Goal: Task Accomplishment & Management: Manage account settings

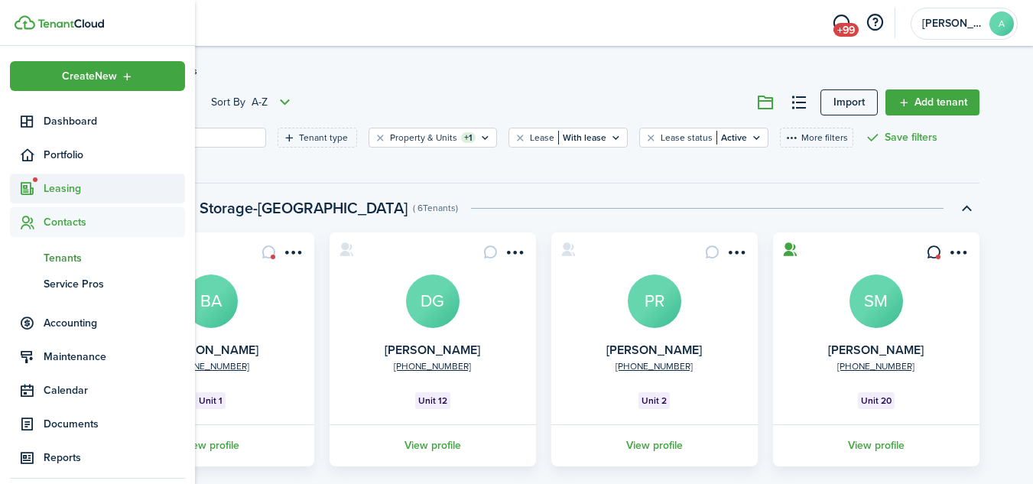
click at [61, 189] on span "Leasing" at bounding box center [114, 188] width 141 height 16
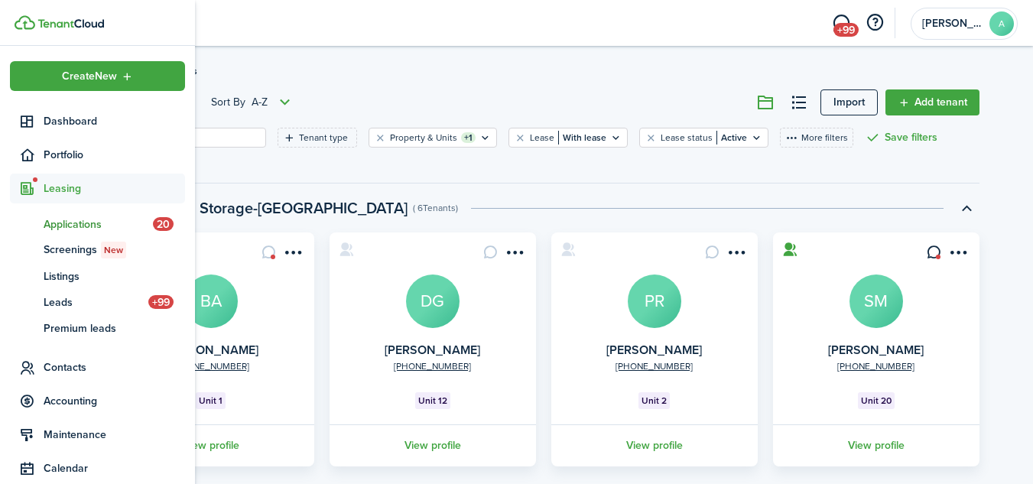
click at [61, 221] on span "Applications" at bounding box center [98, 224] width 109 height 16
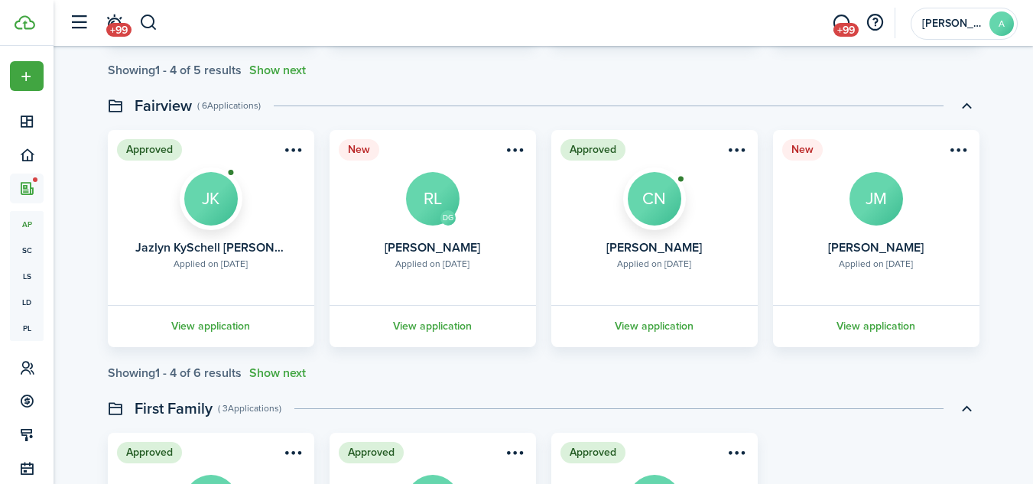
scroll to position [2205, 0]
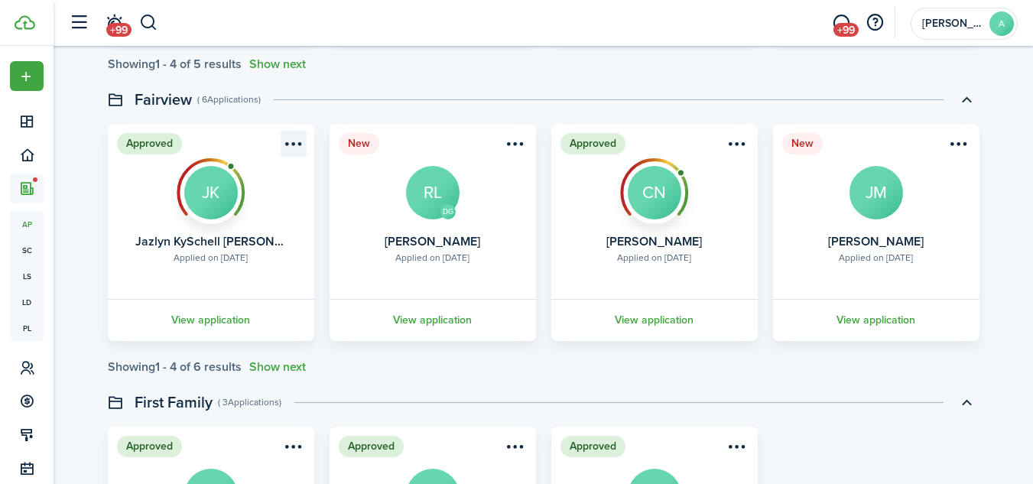
click at [294, 141] on menu-btn-icon "Open menu" at bounding box center [294, 144] width 26 height 26
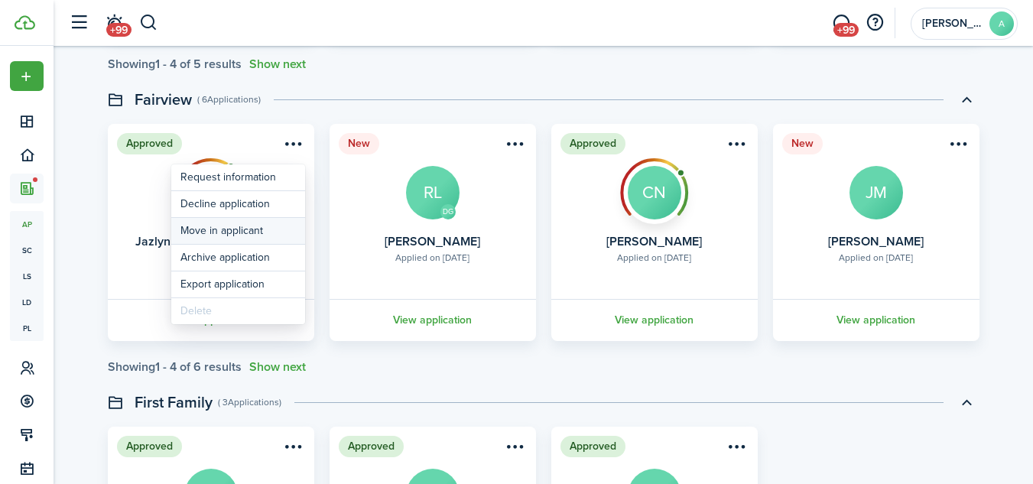
click at [249, 227] on button "Move in applicant" at bounding box center [238, 231] width 134 height 26
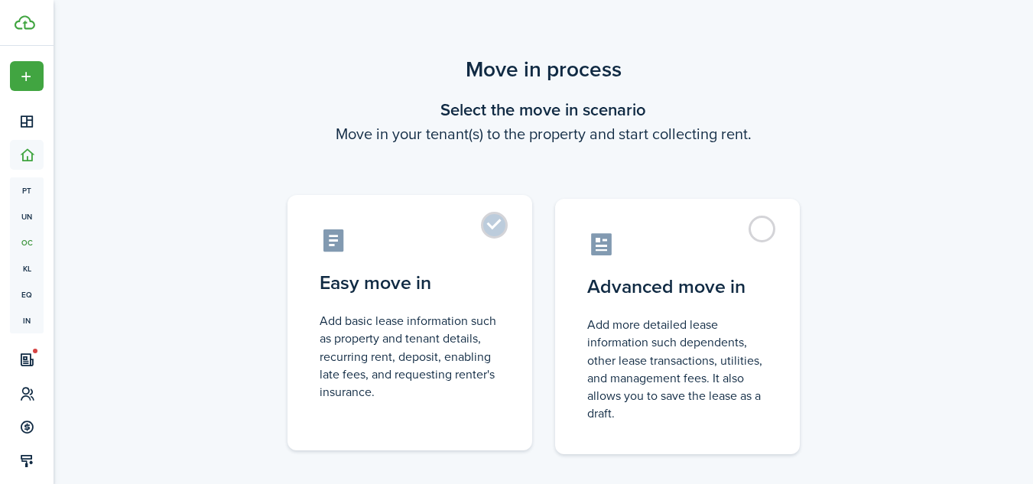
click at [493, 229] on label "Easy move in Add basic lease information such as property and tenant details, r…" at bounding box center [410, 322] width 245 height 255
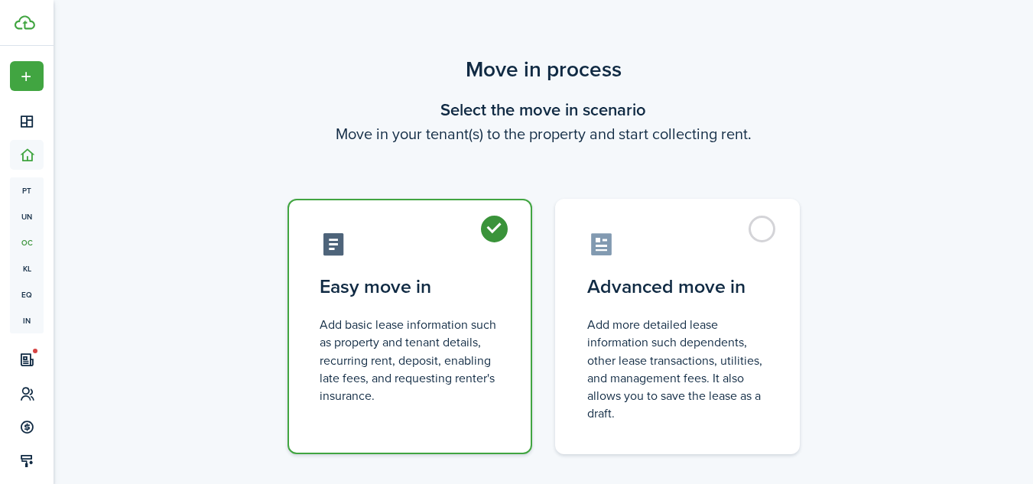
radio input "true"
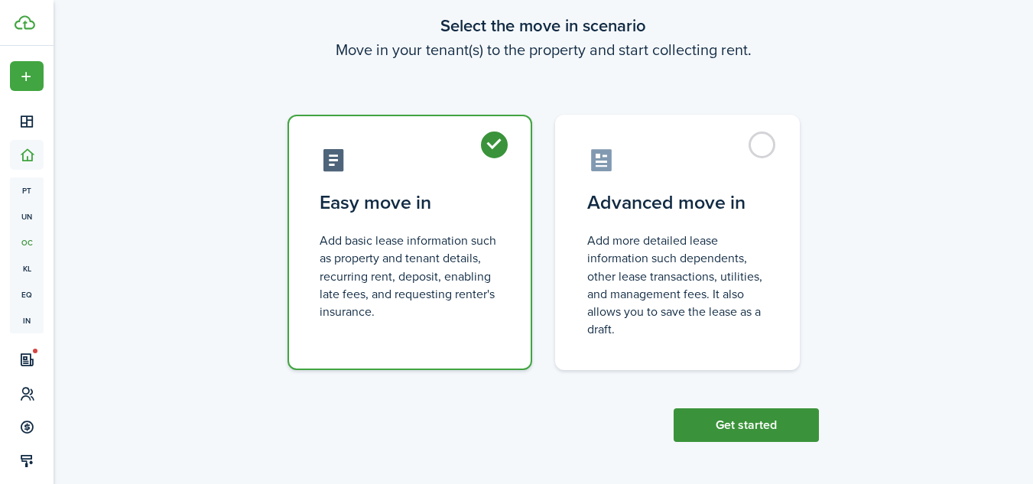
click at [760, 427] on button "Get started" at bounding box center [746, 425] width 145 height 34
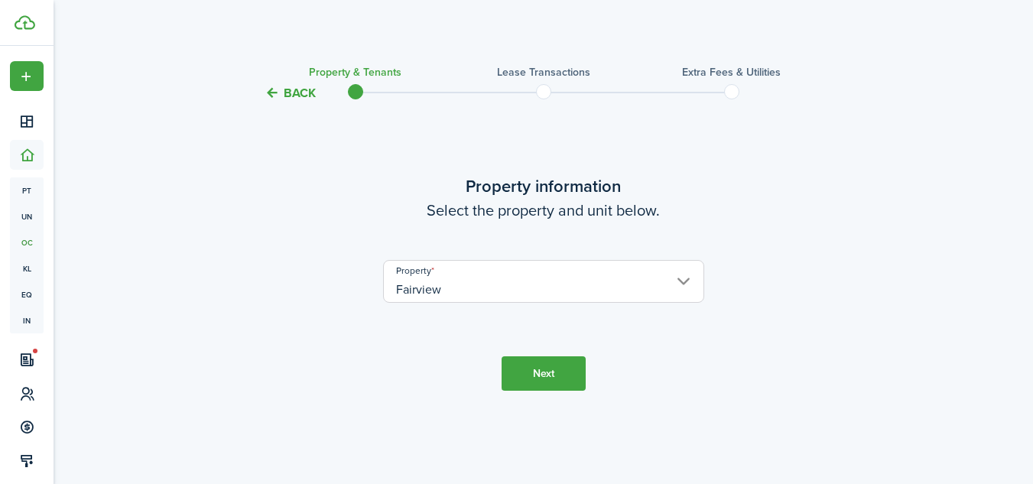
click at [544, 371] on button "Next" at bounding box center [544, 373] width 84 height 34
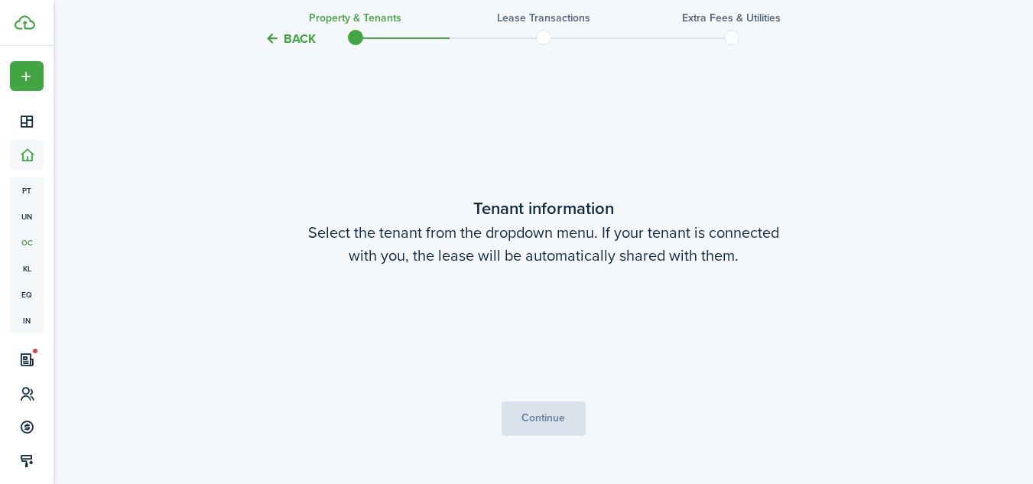
scroll to position [382, 0]
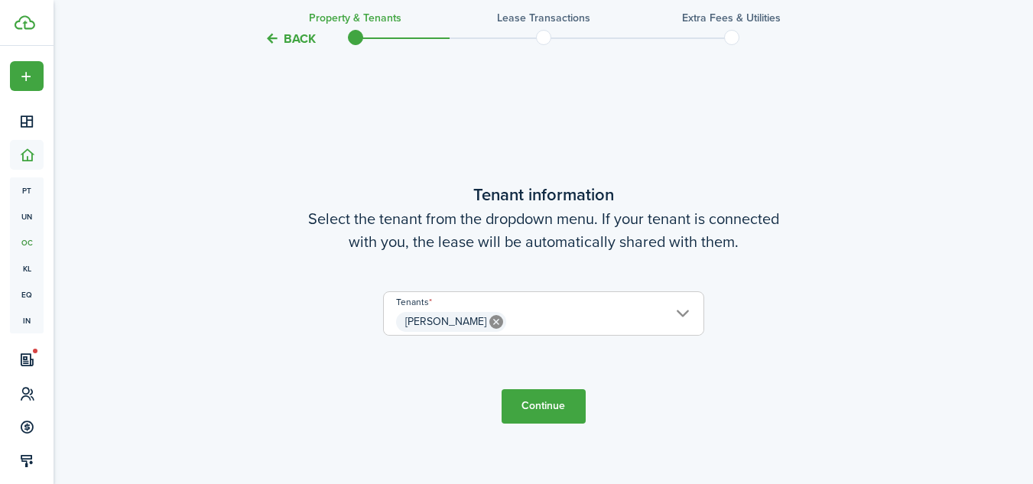
click at [566, 404] on button "Continue" at bounding box center [544, 406] width 84 height 34
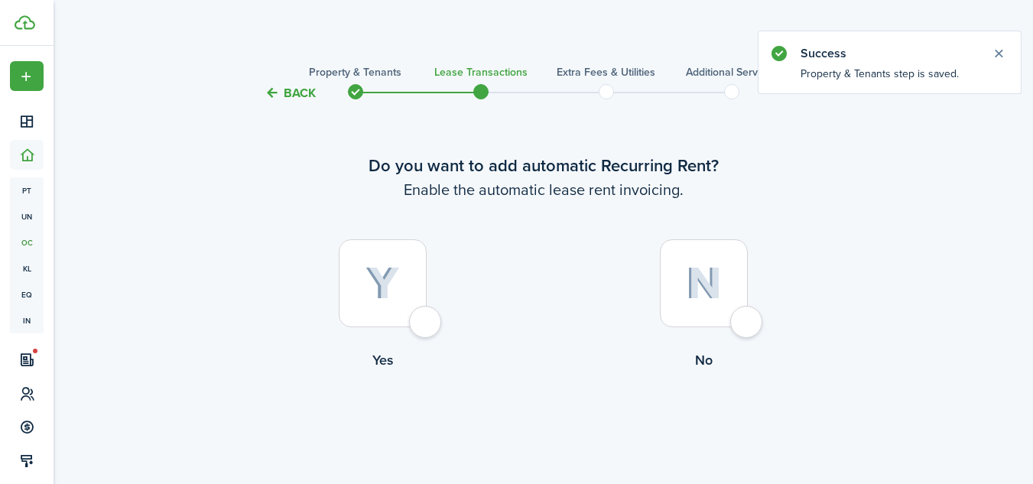
click at [427, 314] on div at bounding box center [383, 283] width 88 height 88
radio input "true"
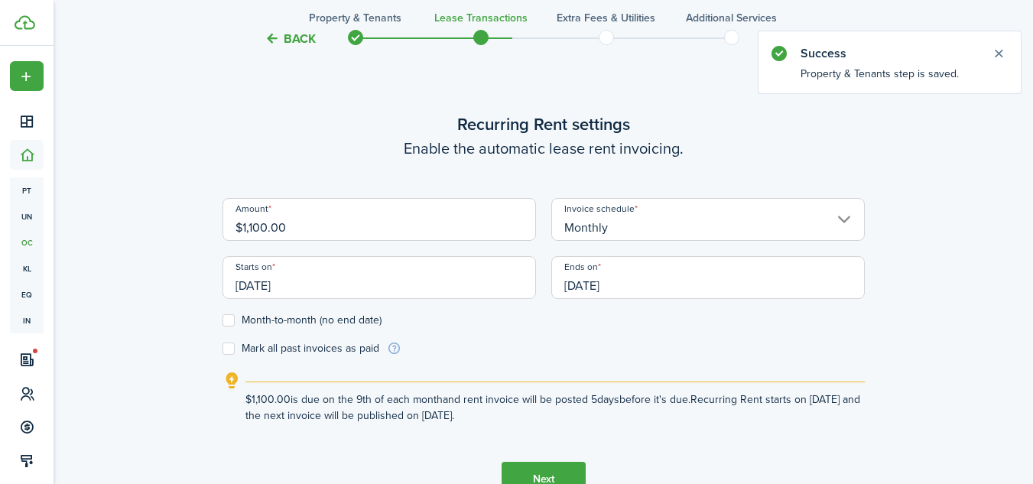
scroll to position [421, 0]
drag, startPoint x: 330, startPoint y: 223, endPoint x: 174, endPoint y: 214, distance: 157.0
click at [174, 214] on div "Back Property & Tenants Lease Transactions Extra fees & Utilities Additional Se…" at bounding box center [543, 88] width 887 height 911
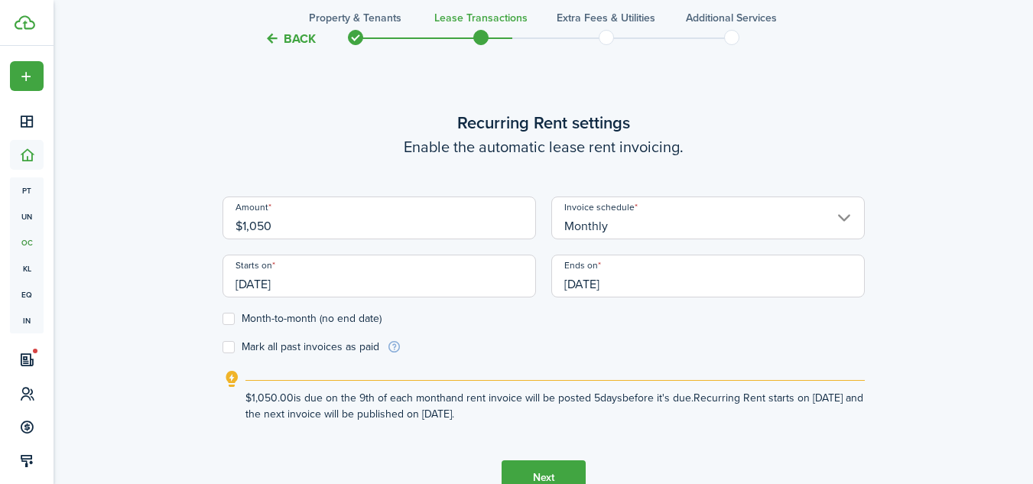
click at [331, 284] on input "[DATE]" at bounding box center [380, 276] width 314 height 43
type input "$1,050.00"
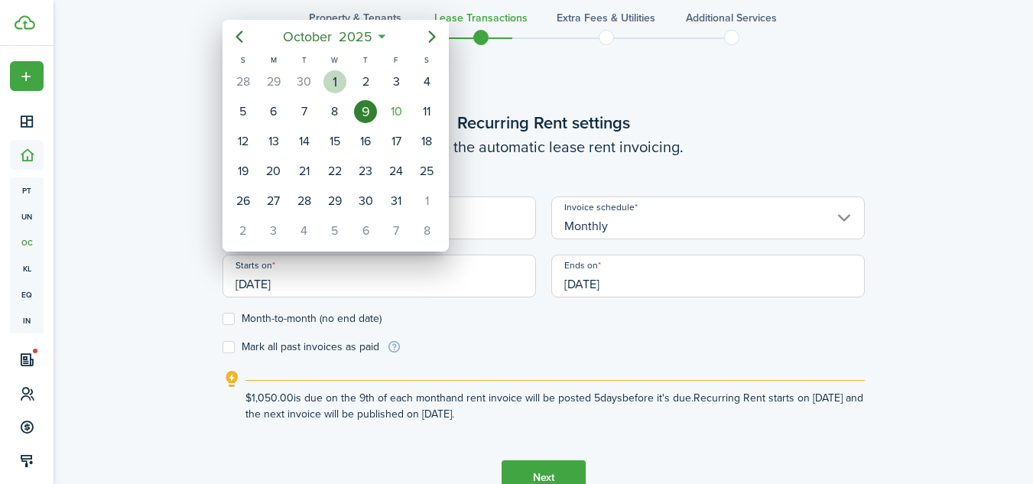
click at [339, 77] on div "1" at bounding box center [334, 81] width 23 height 23
type input "[DATE]"
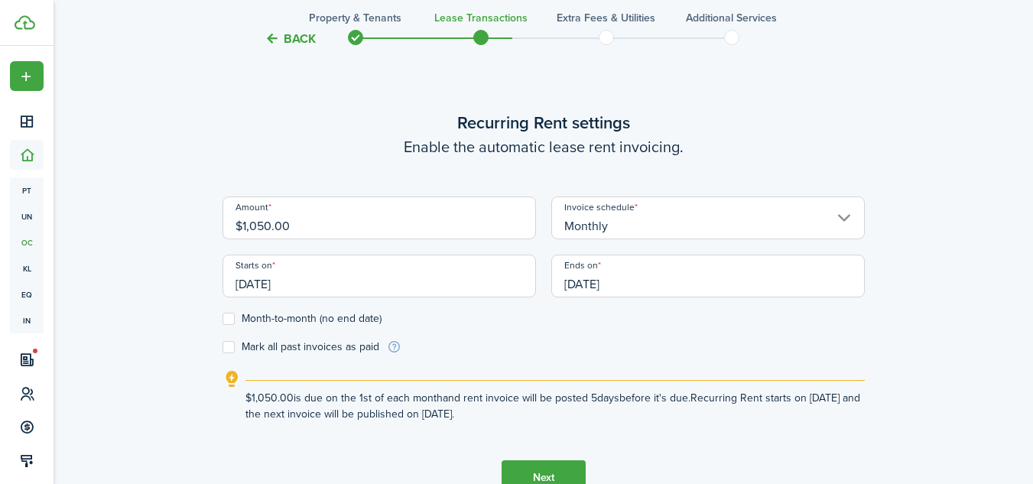
click at [666, 281] on input "[DATE]" at bounding box center [708, 276] width 314 height 43
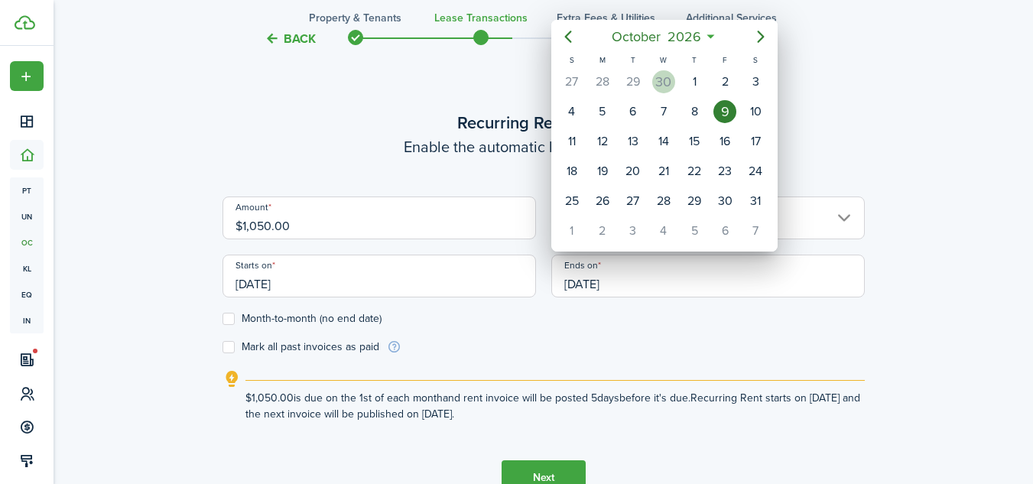
click at [665, 83] on div "30" at bounding box center [663, 81] width 23 height 23
type input "[DATE]"
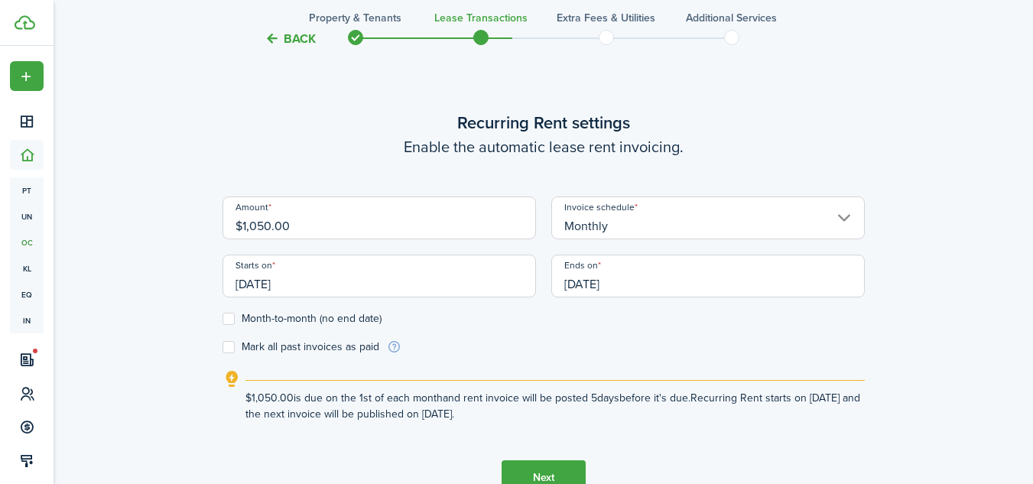
click at [230, 349] on label "Mark all past invoices as paid" at bounding box center [301, 347] width 157 height 12
click at [223, 348] on input "Mark all past invoices as paid" at bounding box center [222, 347] width 1 height 1
checkbox input "true"
click at [534, 468] on button "Next" at bounding box center [544, 477] width 84 height 34
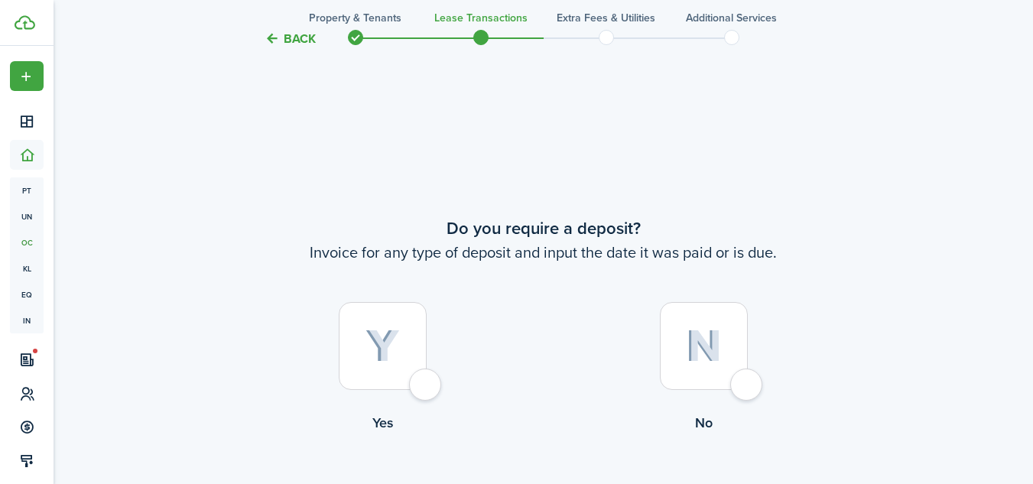
scroll to position [905, 0]
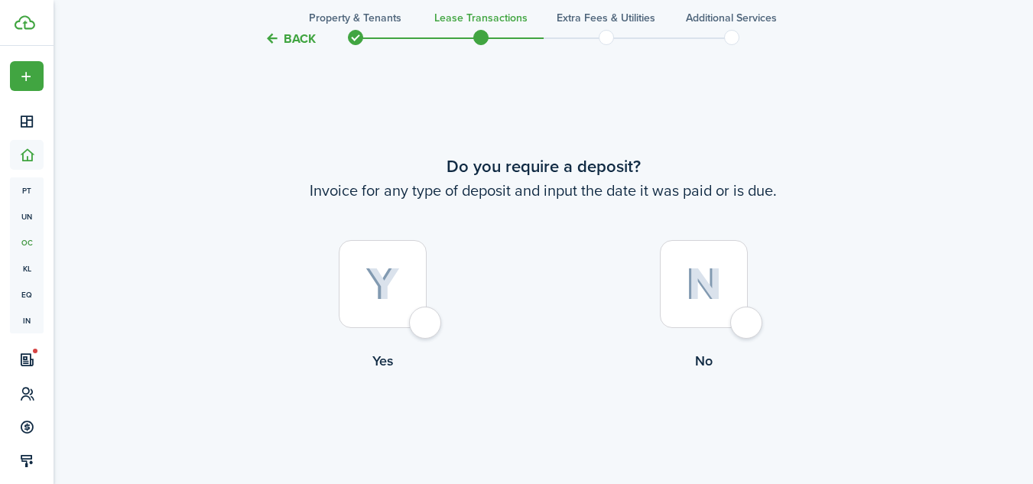
click at [423, 321] on div at bounding box center [383, 284] width 88 height 88
radio input "true"
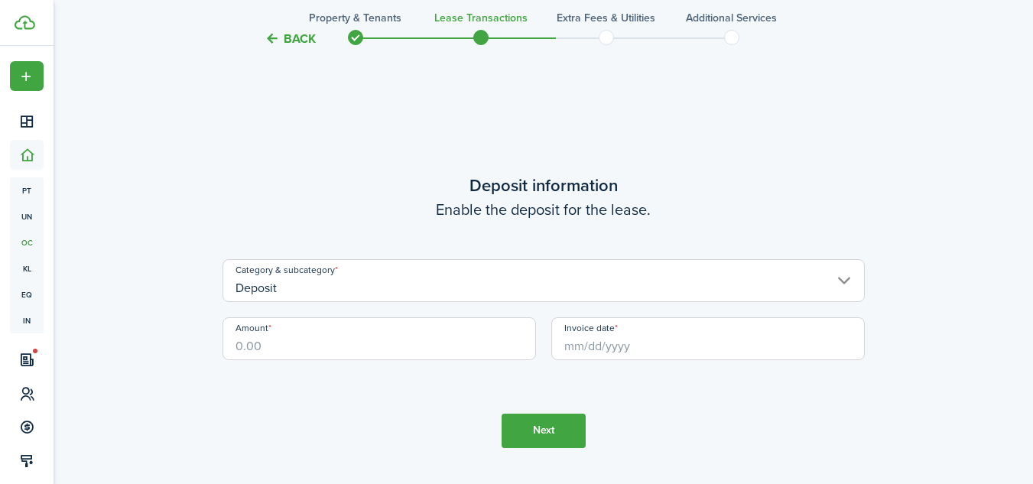
scroll to position [1389, 0]
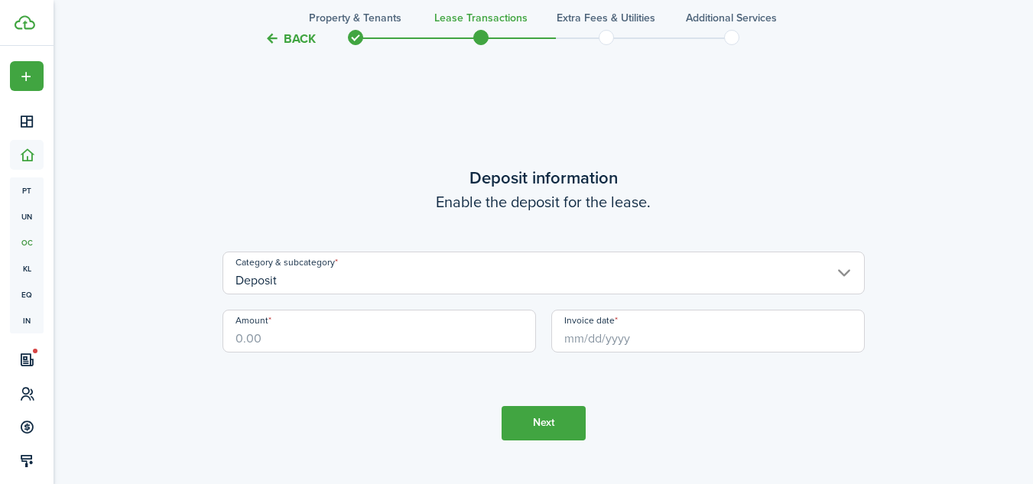
click at [669, 280] on input "Deposit" at bounding box center [544, 273] width 642 height 43
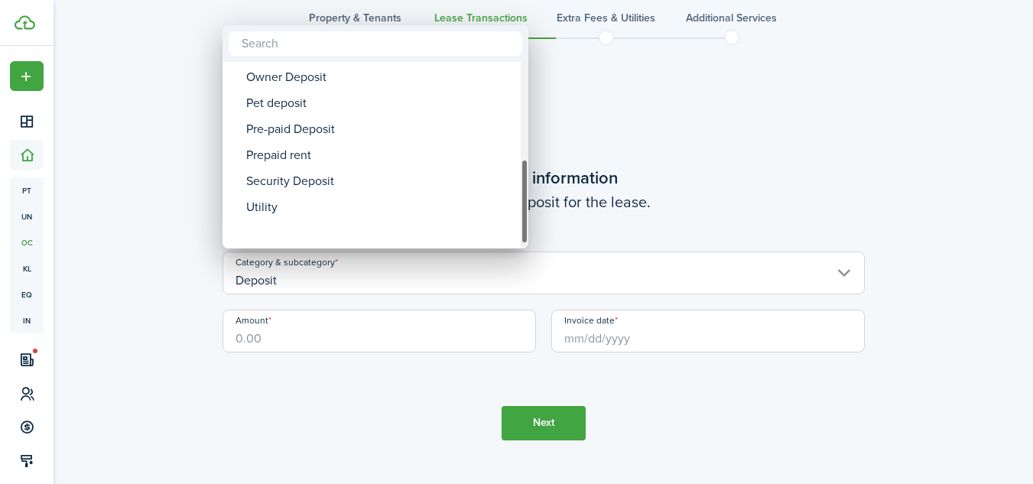
drag, startPoint x: 523, startPoint y: 95, endPoint x: 531, endPoint y: 258, distance: 163.9
click at [531, 258] on div "Deposit Deposit Cleaning Deposit Deposit Interest Gym & Facility Holding Key La…" at bounding box center [516, 242] width 1033 height 484
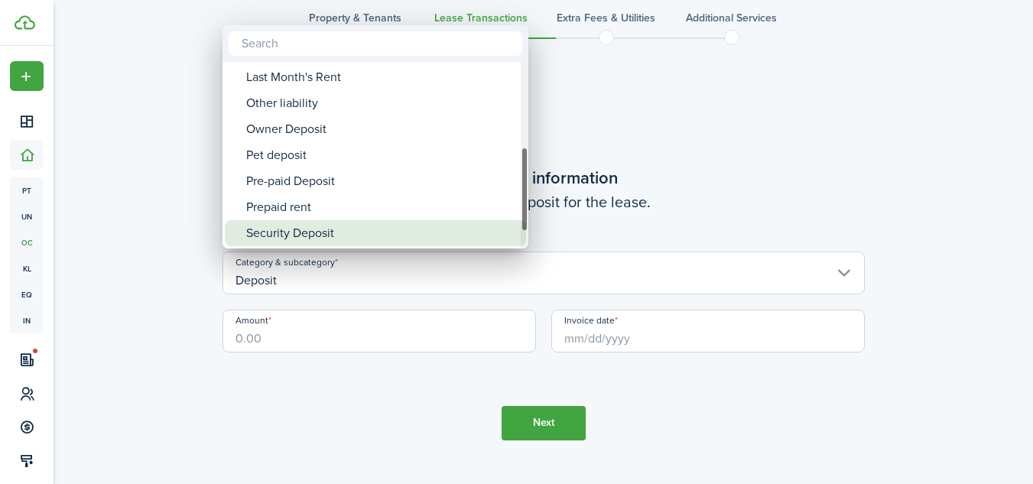
click at [478, 236] on div "Security Deposit" at bounding box center [381, 233] width 271 height 26
type input "Deposit / Security Deposit"
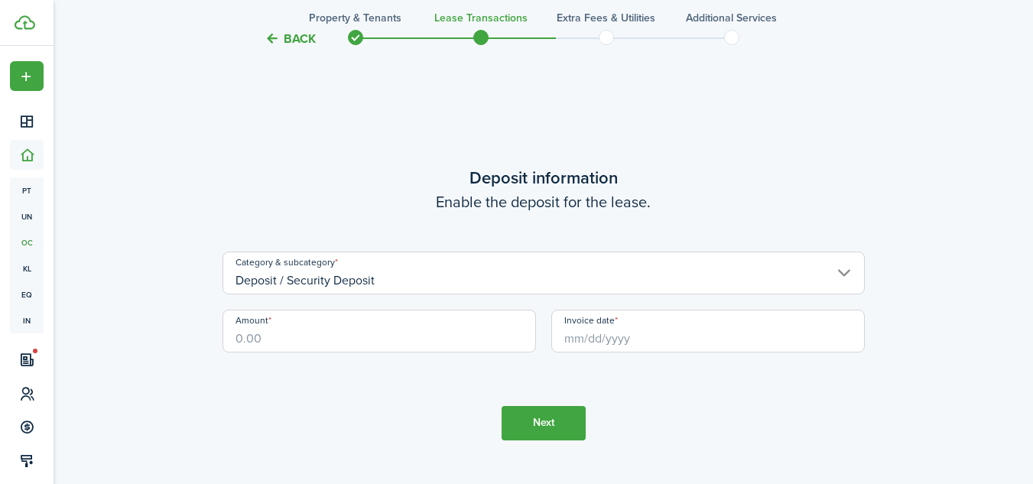
click at [379, 337] on input "Amount" at bounding box center [380, 331] width 314 height 43
click at [661, 336] on input "Invoice date" at bounding box center [708, 331] width 314 height 43
type input "$1,050.00"
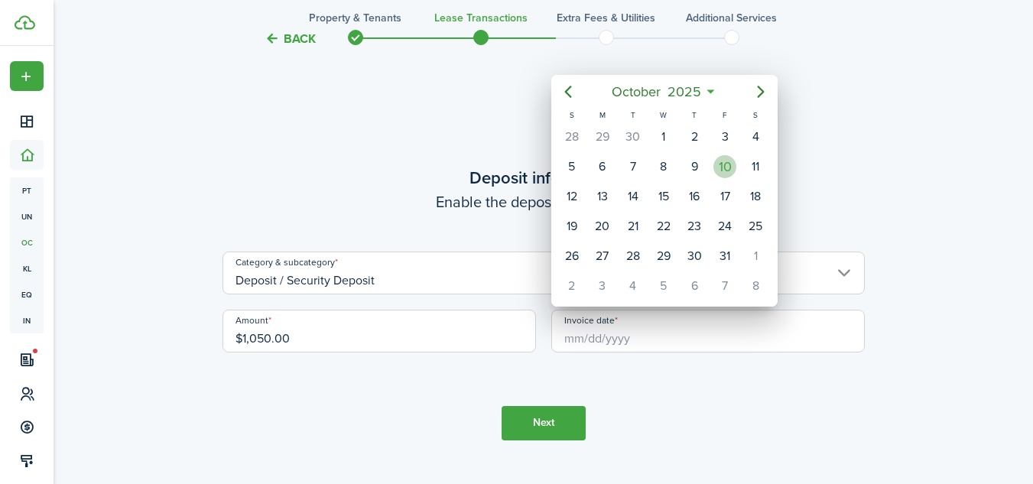
click at [724, 172] on div "10" at bounding box center [724, 166] width 23 height 23
type input "[DATE]"
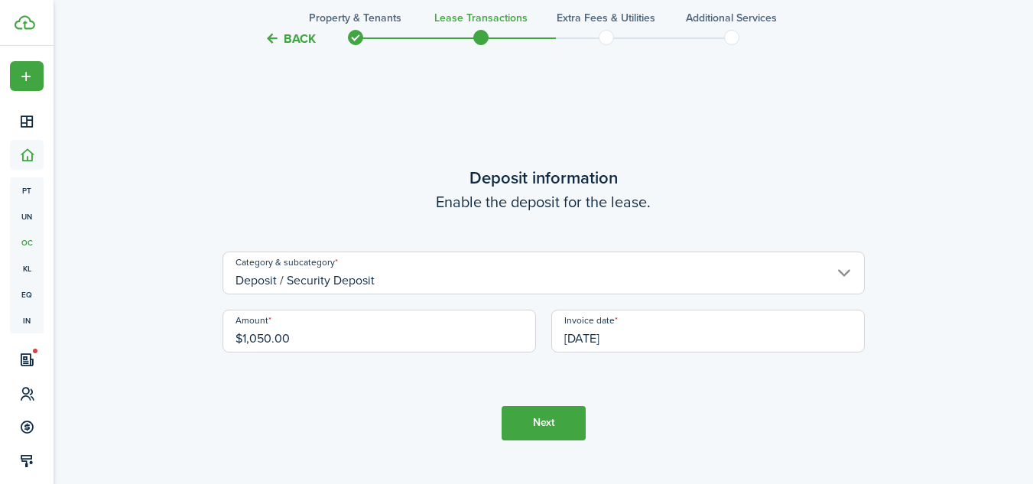
click at [563, 421] on button "Next" at bounding box center [544, 423] width 84 height 34
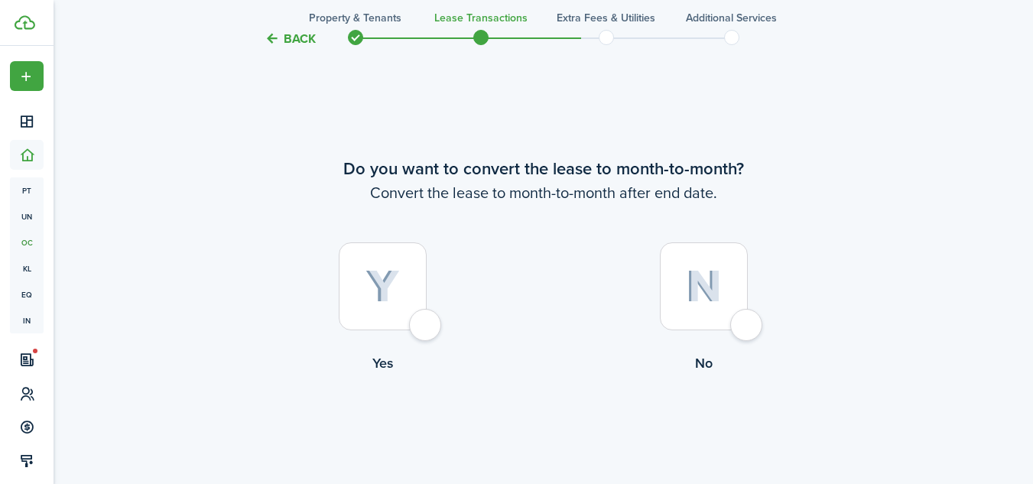
scroll to position [1873, 0]
click at [427, 321] on div at bounding box center [383, 284] width 88 height 88
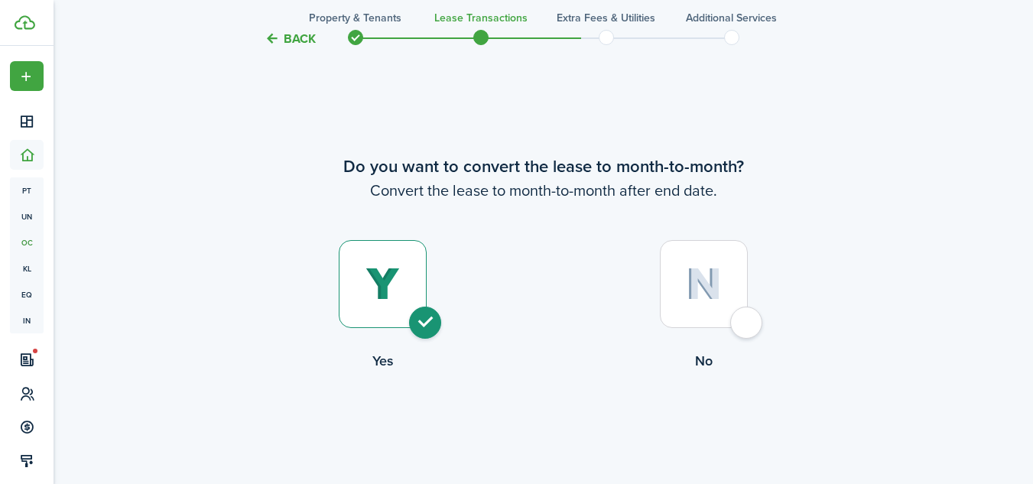
radio input "true"
click at [535, 440] on button "Continue" at bounding box center [544, 434] width 84 height 34
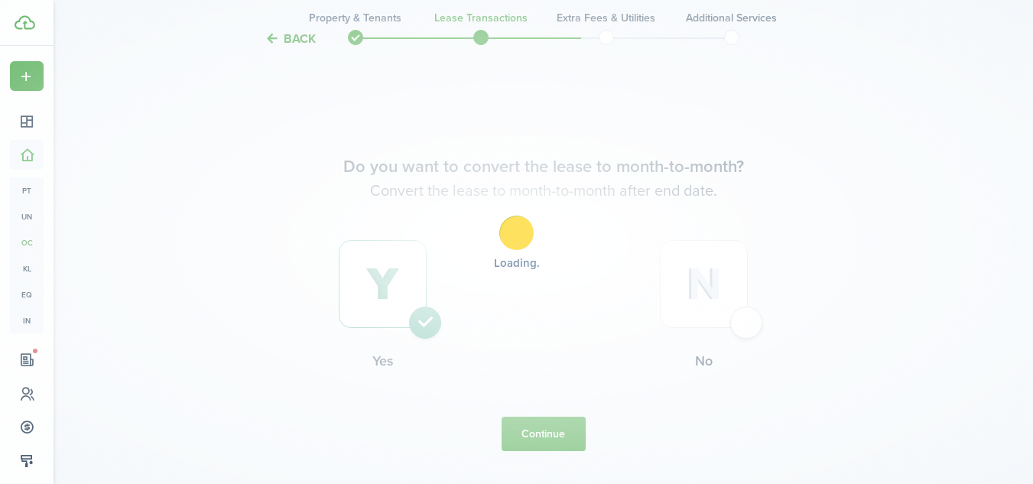
scroll to position [0, 0]
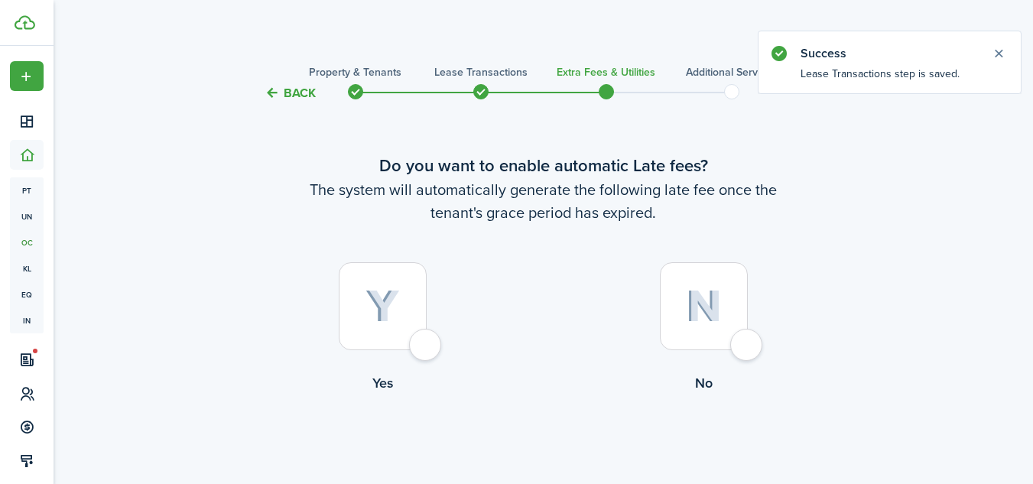
click at [421, 343] on div at bounding box center [383, 306] width 88 height 88
radio input "true"
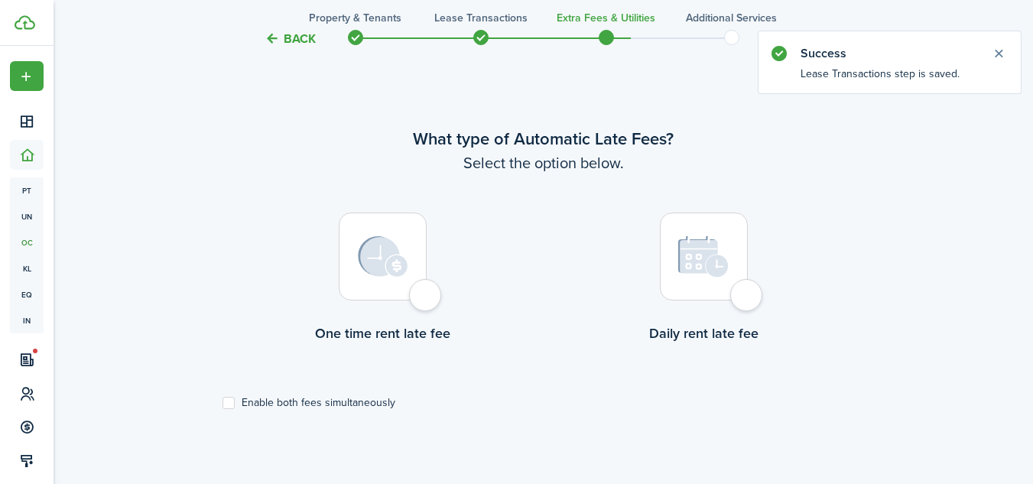
scroll to position [444, 0]
click at [337, 398] on label "Enable both fees simultaneously" at bounding box center [309, 401] width 173 height 12
click at [223, 401] on input "Enable both fees simultaneously" at bounding box center [222, 401] width 1 height 1
checkbox input "true"
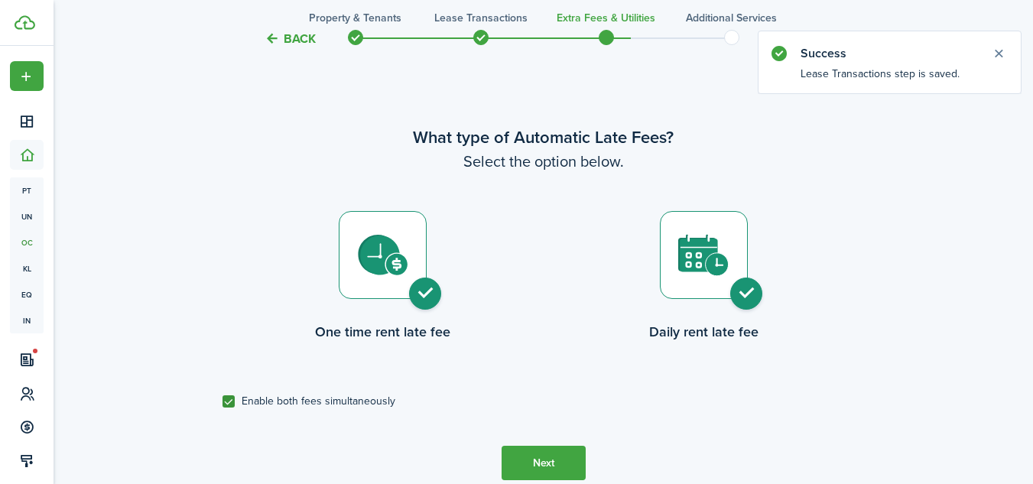
click at [537, 463] on button "Next" at bounding box center [544, 463] width 84 height 34
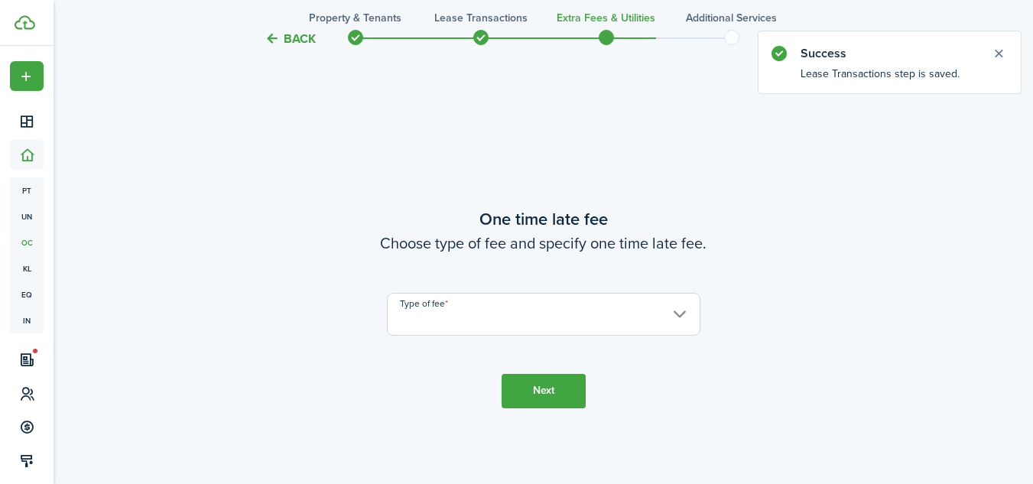
scroll to position [928, 0]
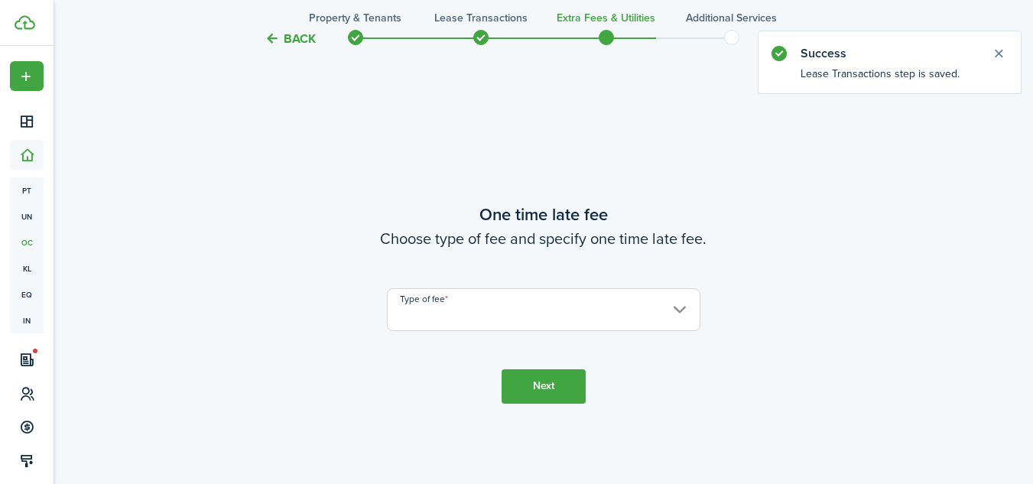
click at [567, 310] on input "Type of fee" at bounding box center [544, 309] width 314 height 43
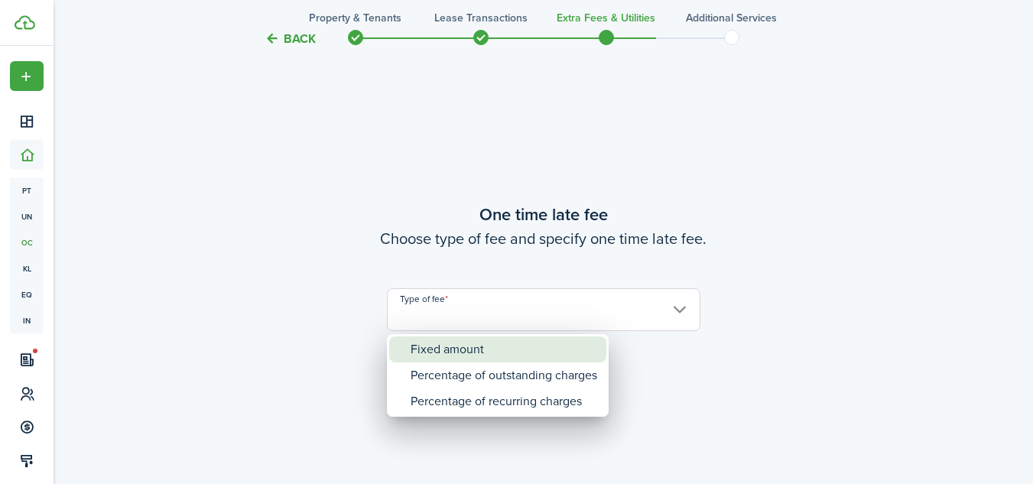
click at [506, 346] on div "Fixed amount" at bounding box center [504, 349] width 187 height 26
type input "Fixed amount"
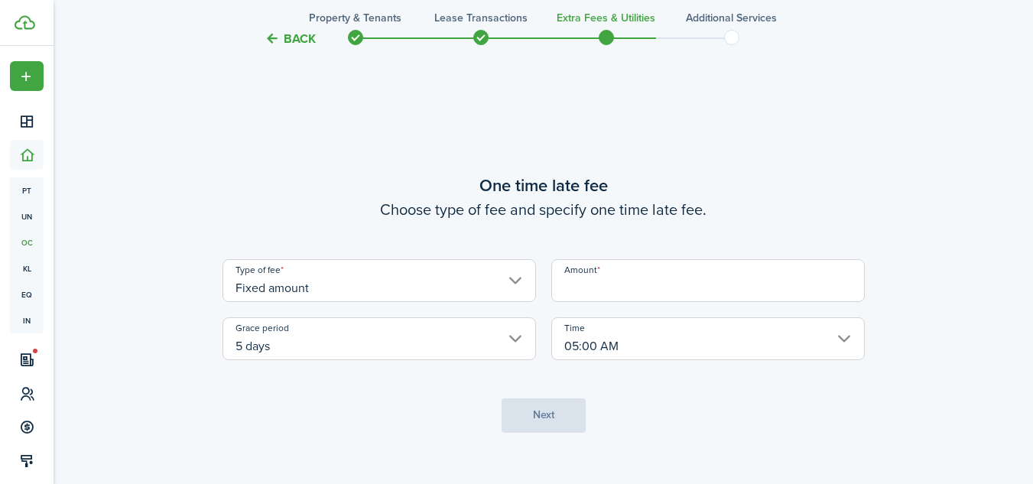
click at [590, 284] on input "Amount" at bounding box center [708, 280] width 314 height 43
click at [648, 290] on input "Amount" at bounding box center [708, 280] width 314 height 43
type input "$50.00"
click at [547, 419] on button "Next" at bounding box center [544, 415] width 84 height 34
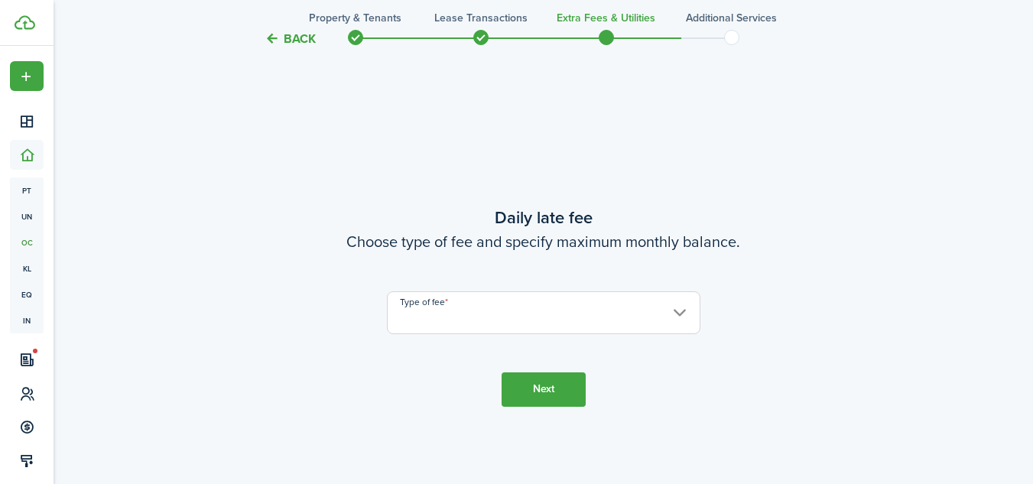
scroll to position [1412, 0]
click at [559, 314] on input "Type of fee" at bounding box center [544, 309] width 314 height 43
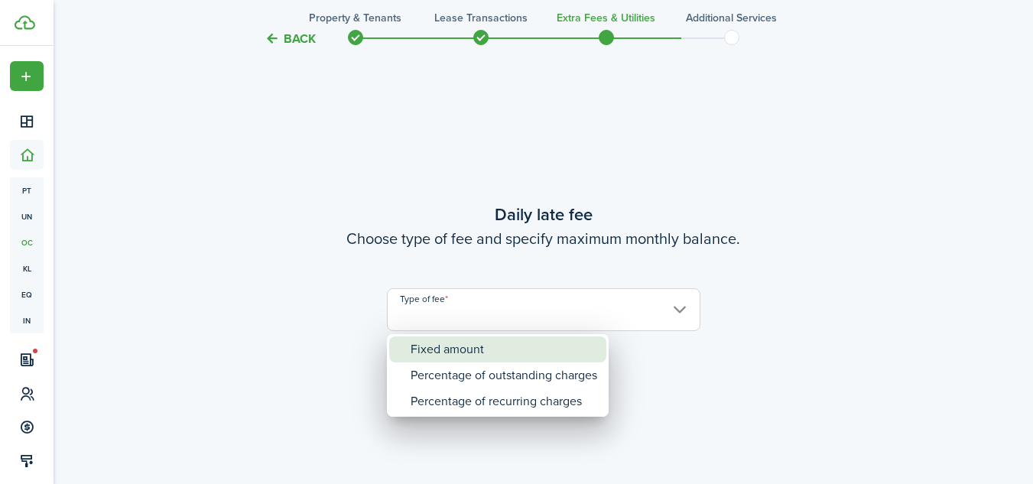
click at [543, 352] on div "Fixed amount" at bounding box center [504, 349] width 187 height 26
type input "Fixed amount"
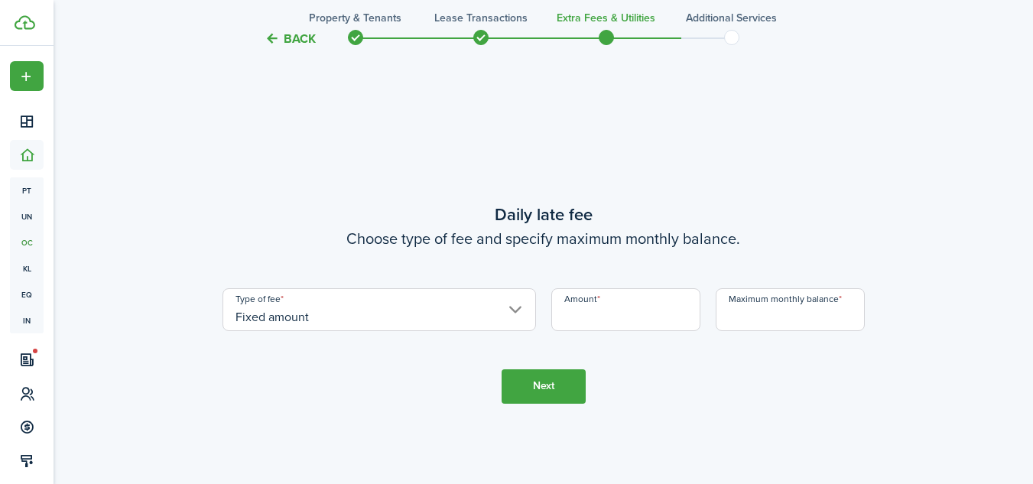
click at [604, 320] on input "Amount" at bounding box center [625, 309] width 149 height 43
type input "$5.00"
click at [750, 315] on input "Maximum monthly balance" at bounding box center [790, 309] width 149 height 43
type input "$150.00"
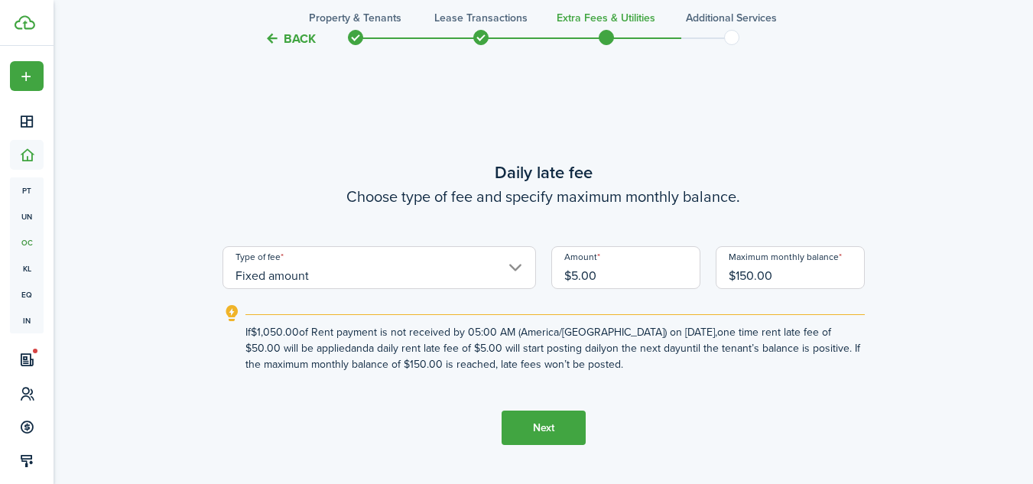
click at [557, 424] on button "Next" at bounding box center [544, 428] width 84 height 34
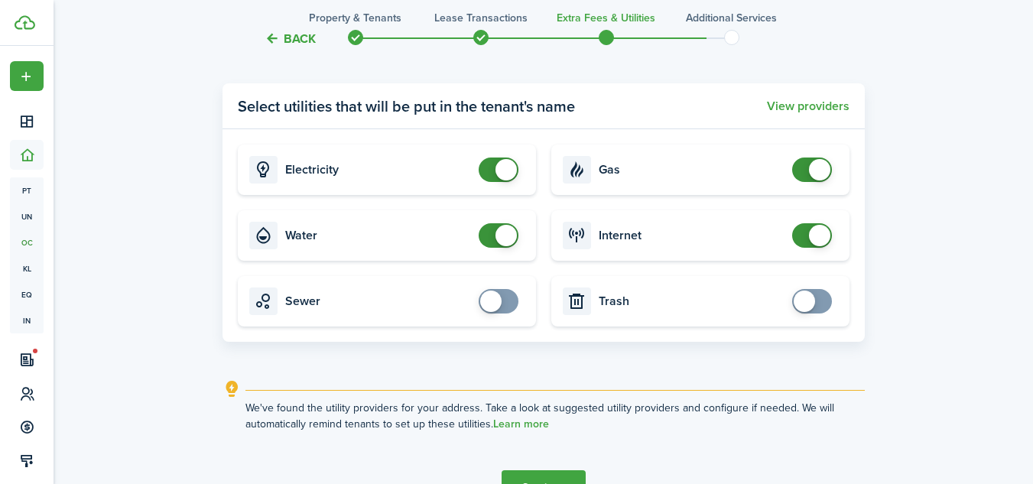
scroll to position [2040, 0]
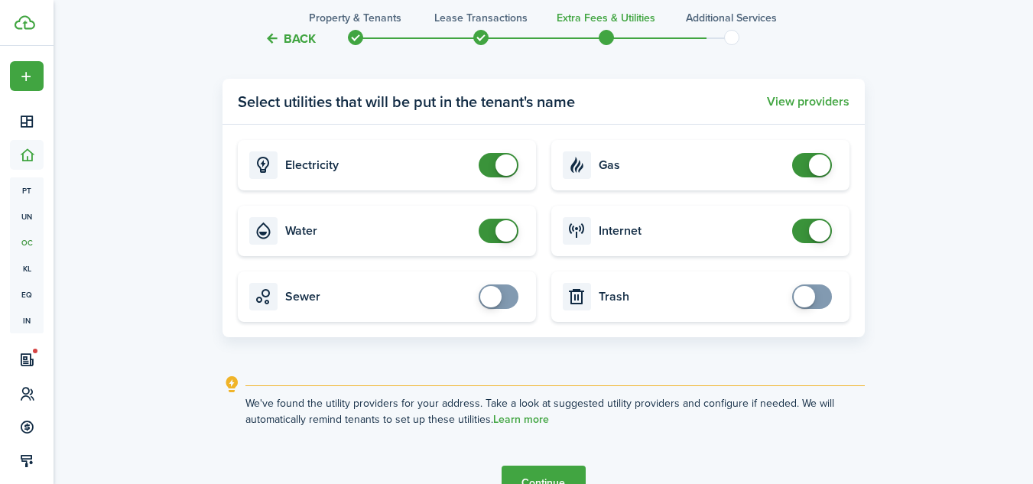
checkbox input "true"
click at [495, 299] on span at bounding box center [490, 296] width 21 height 21
checkbox input "true"
click at [808, 299] on span at bounding box center [804, 296] width 21 height 21
click at [555, 476] on button "Continue" at bounding box center [544, 483] width 84 height 34
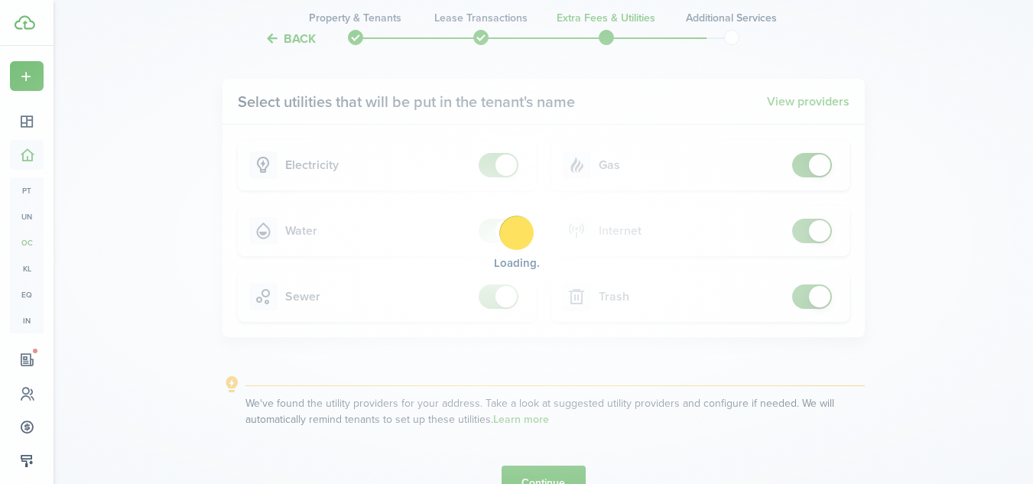
scroll to position [0, 0]
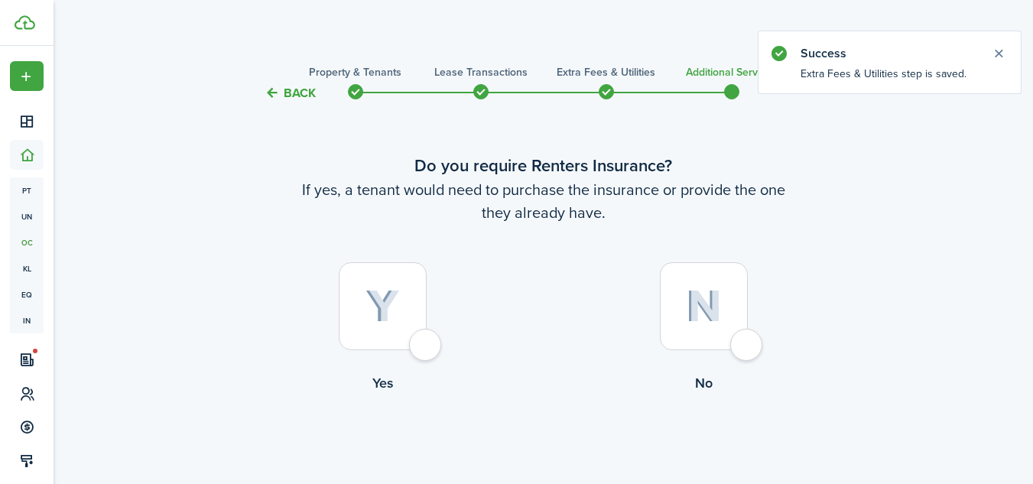
click at [748, 346] on div at bounding box center [704, 306] width 88 height 88
radio input "true"
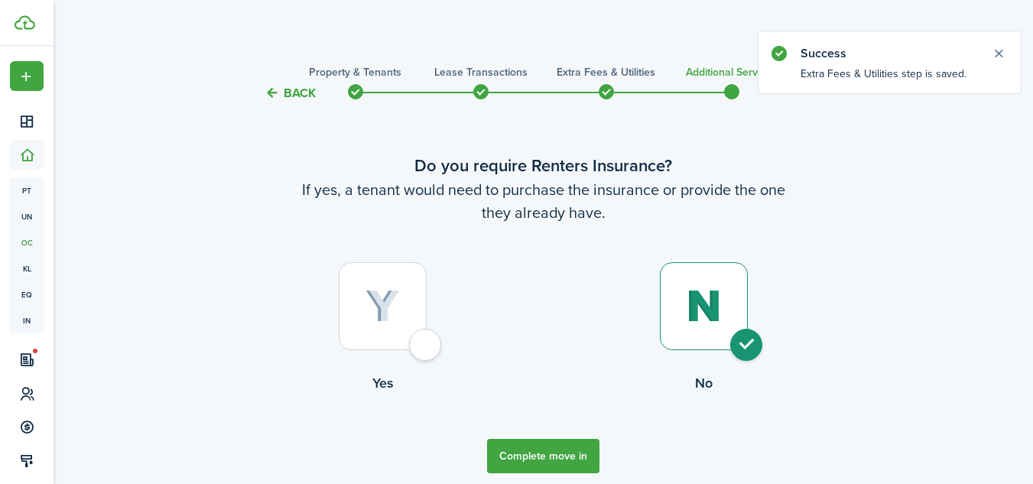
click at [543, 451] on button "Complete move in" at bounding box center [543, 456] width 112 height 34
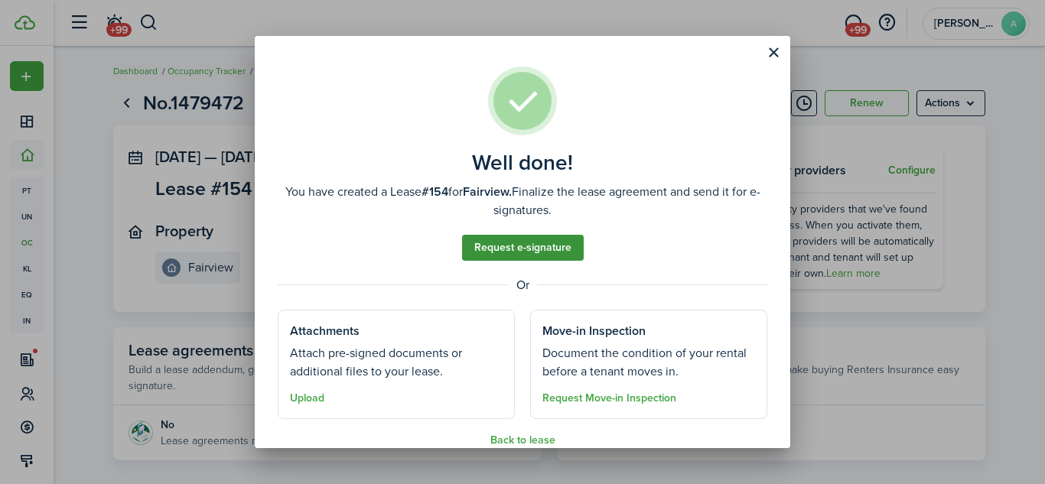
click at [530, 249] on link "Request e-signature" at bounding box center [523, 248] width 122 height 26
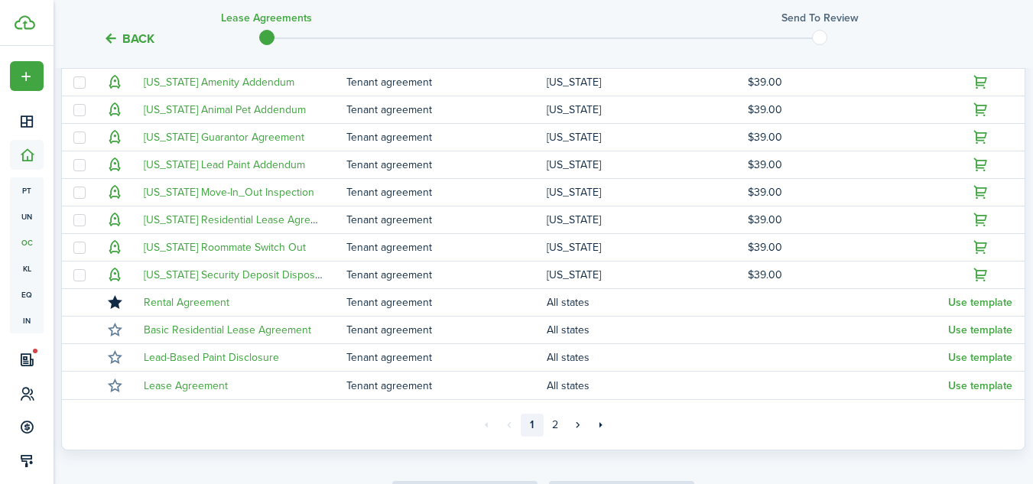
scroll to position [408, 0]
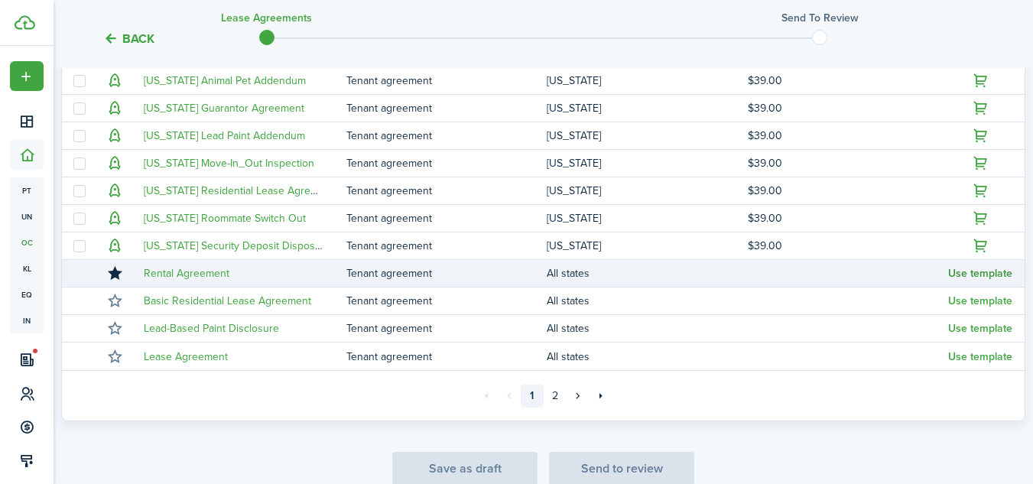
click at [968, 274] on button "Use template" at bounding box center [980, 274] width 64 height 12
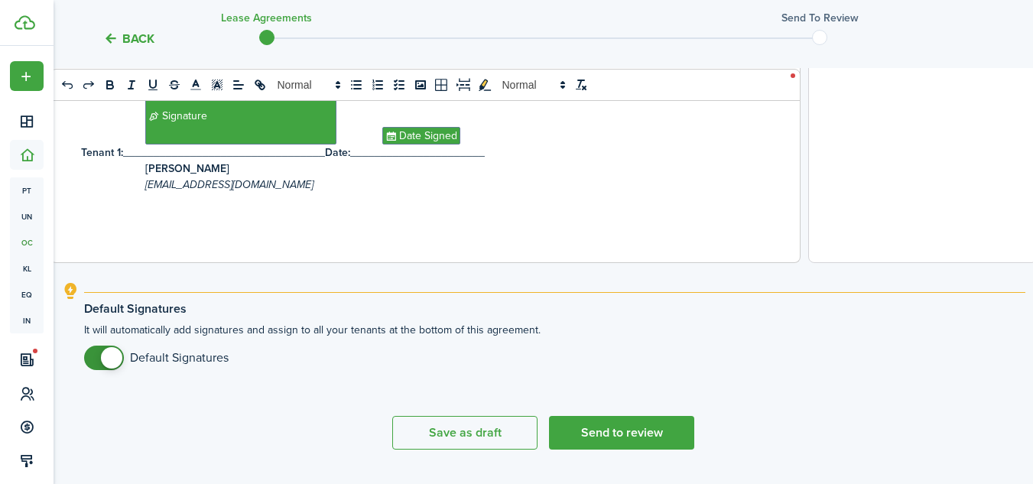
scroll to position [705, 0]
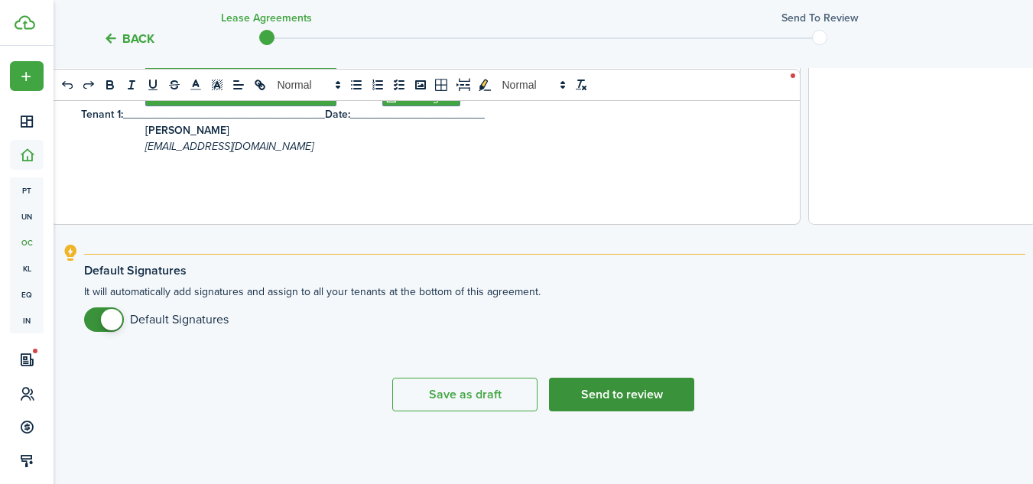
click at [635, 388] on button "Send to review" at bounding box center [621, 395] width 145 height 34
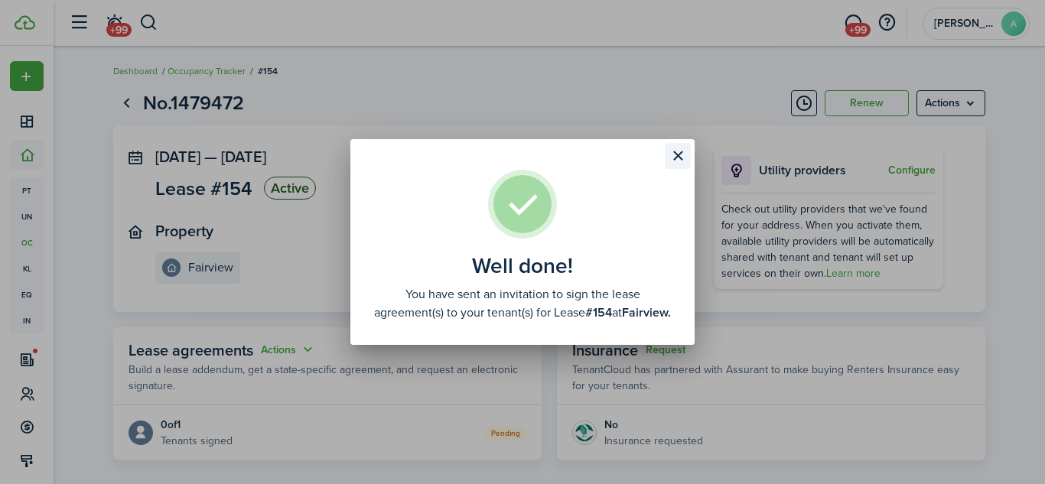
click at [679, 143] on button "Close modal" at bounding box center [678, 156] width 26 height 26
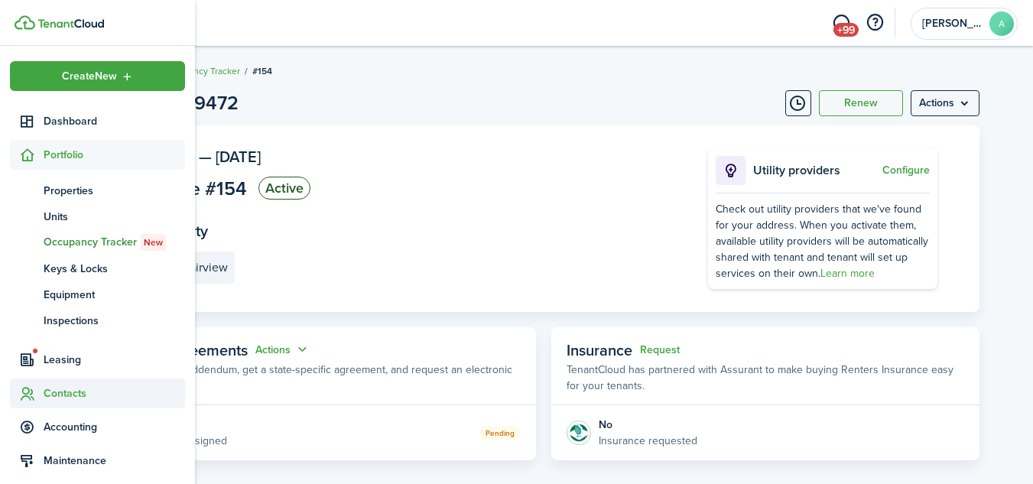
click at [67, 391] on span "Contacts" at bounding box center [114, 393] width 141 height 16
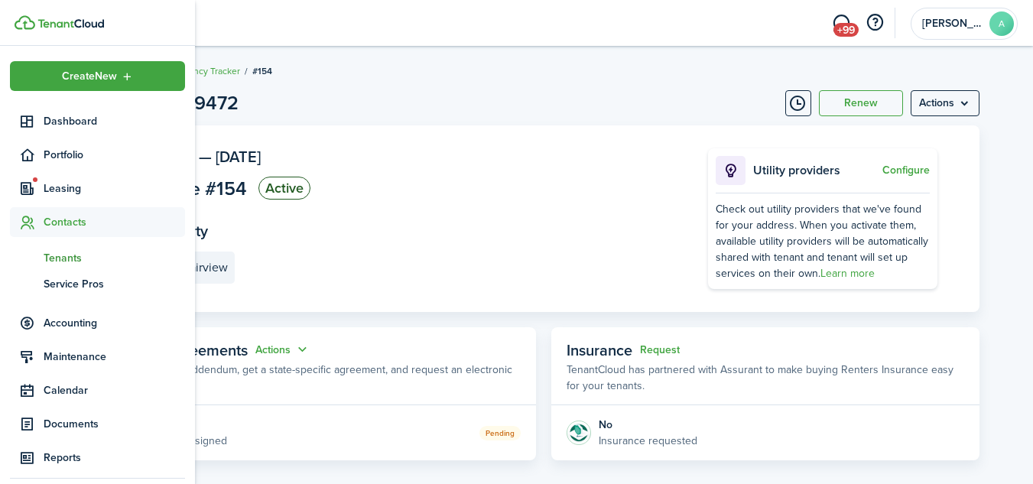
click at [69, 260] on span "Tenants" at bounding box center [114, 258] width 141 height 16
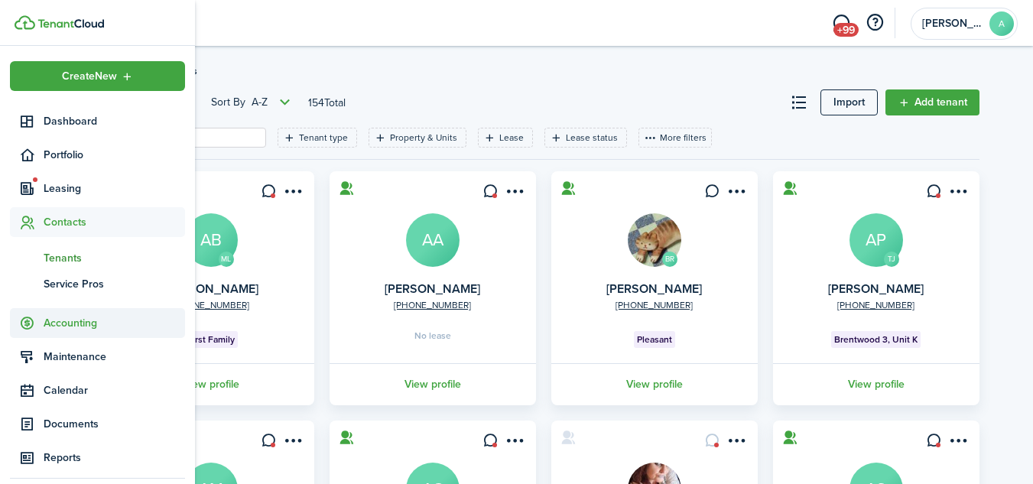
click at [68, 324] on span "Accounting" at bounding box center [114, 323] width 141 height 16
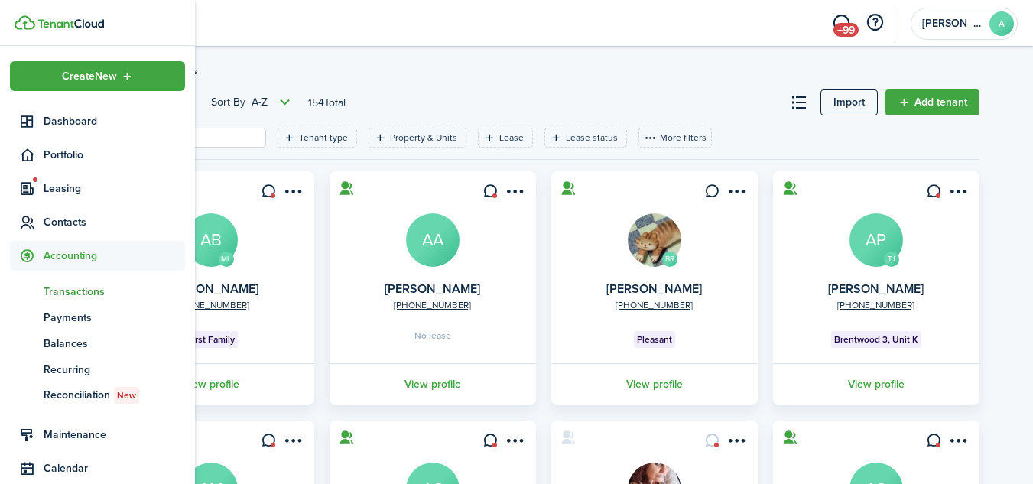
click at [80, 291] on span "Transactions" at bounding box center [114, 292] width 141 height 16
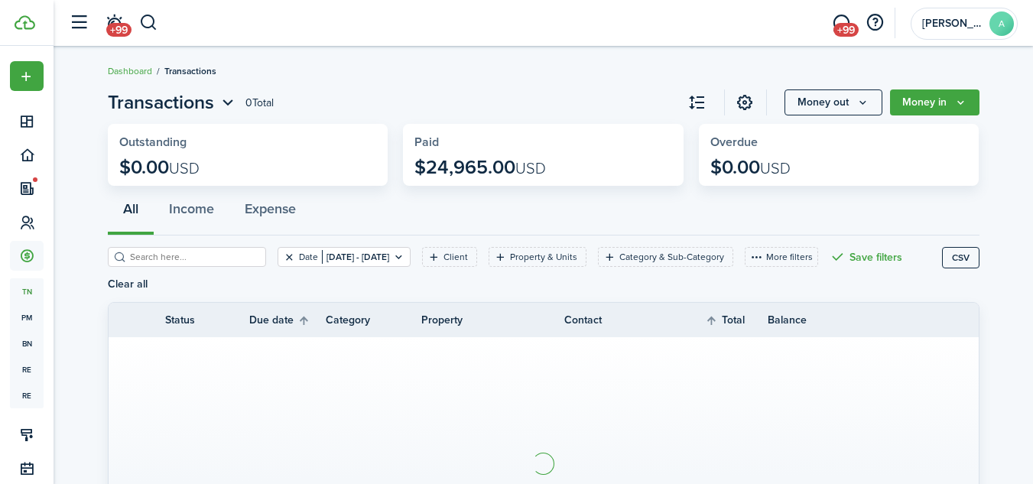
click at [283, 255] on button "Clear filter" at bounding box center [289, 257] width 13 height 12
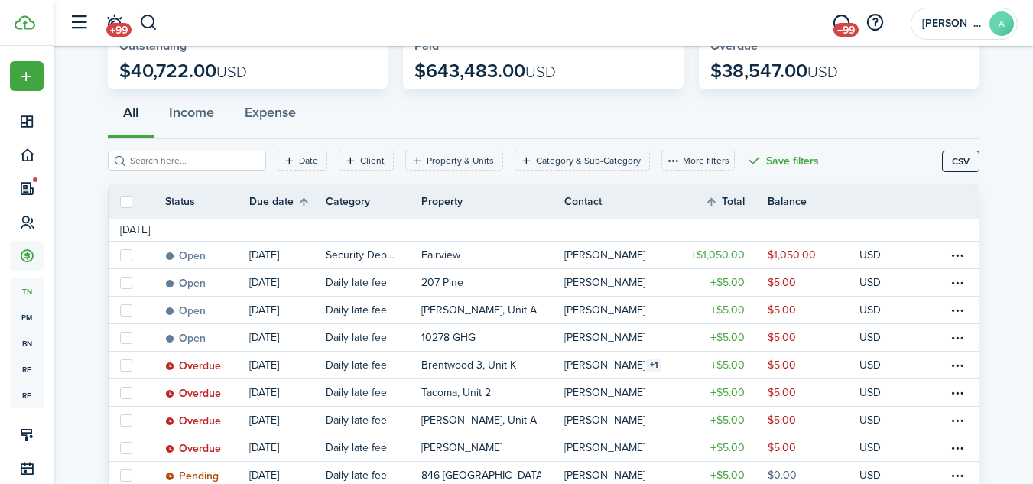
scroll to position [99, 0]
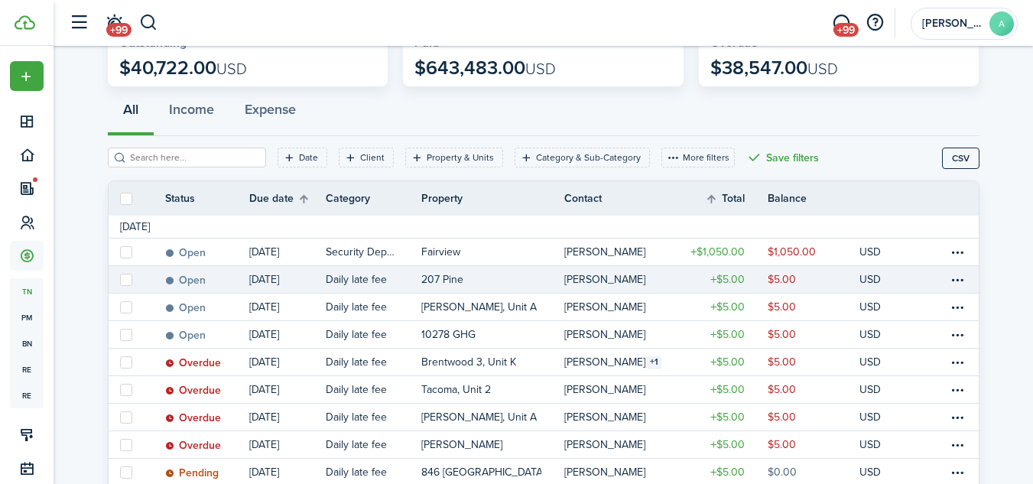
click at [597, 278] on table-profile-info-text "[PERSON_NAME]" at bounding box center [604, 280] width 81 height 12
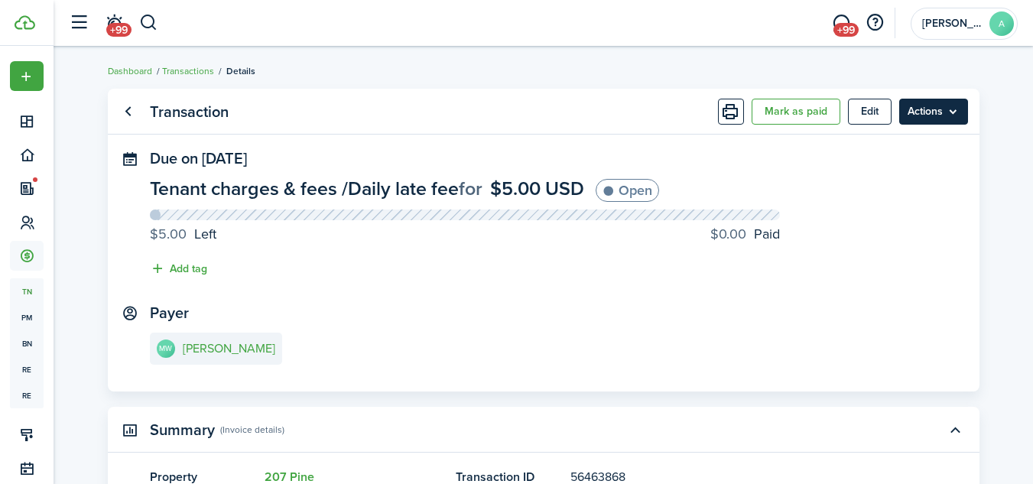
click at [947, 108] on menu-btn "Actions" at bounding box center [933, 112] width 69 height 26
click at [743, 167] on panel-main-section "Due on [DATE] Tenant charges & fees / Daily late fee for $5.00 USD Open $5.00 L…" at bounding box center [544, 217] width 788 height 135
click at [237, 353] on e-details-info-title "[PERSON_NAME]" at bounding box center [229, 349] width 93 height 14
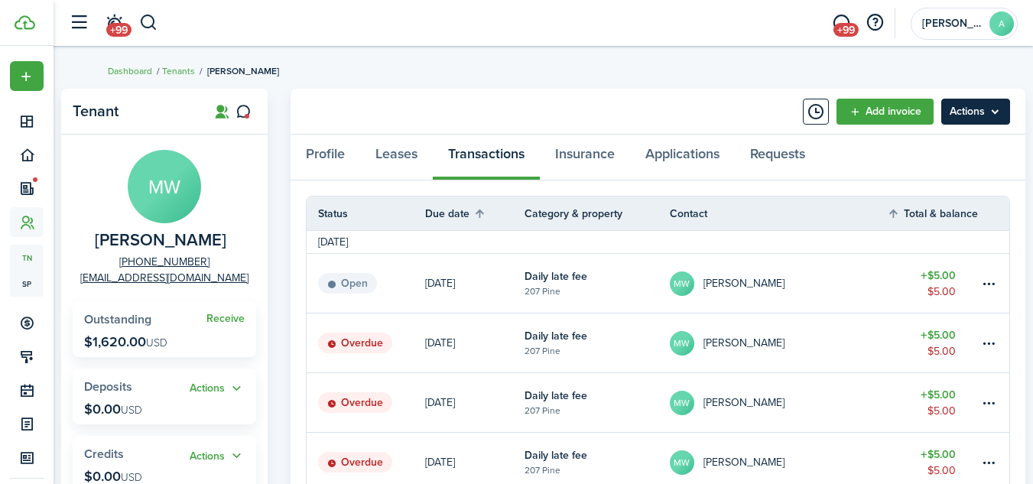
click at [998, 109] on menu-btn "Actions" at bounding box center [975, 112] width 69 height 26
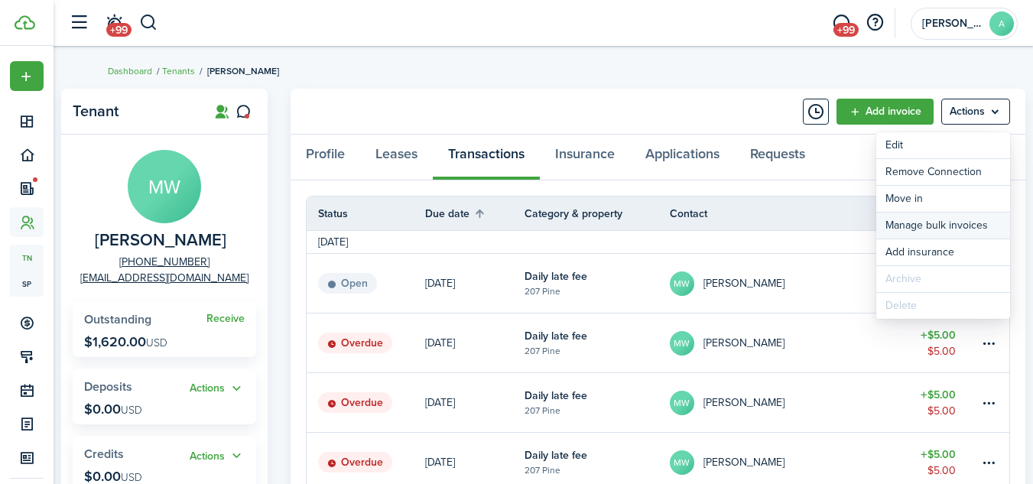
click at [942, 223] on link "Manage bulk invoices" at bounding box center [943, 226] width 134 height 26
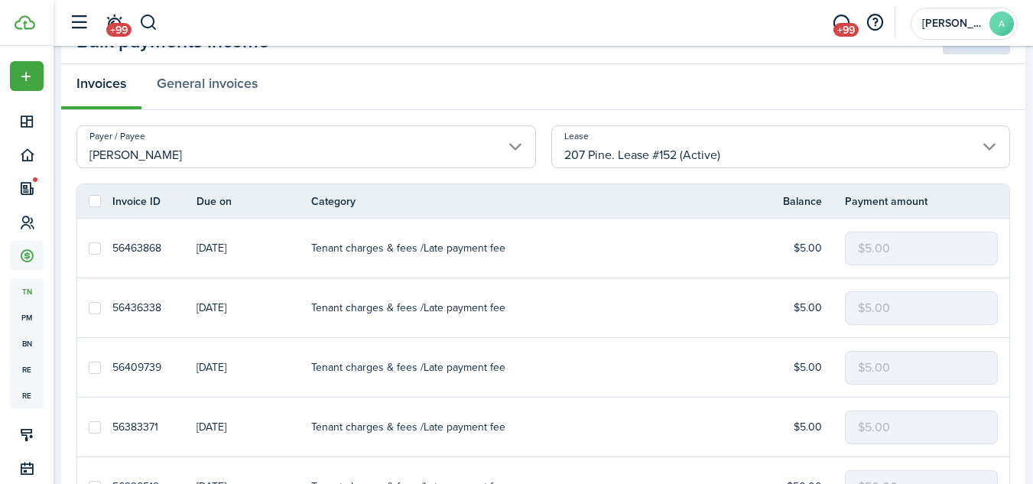
scroll to position [80, 0]
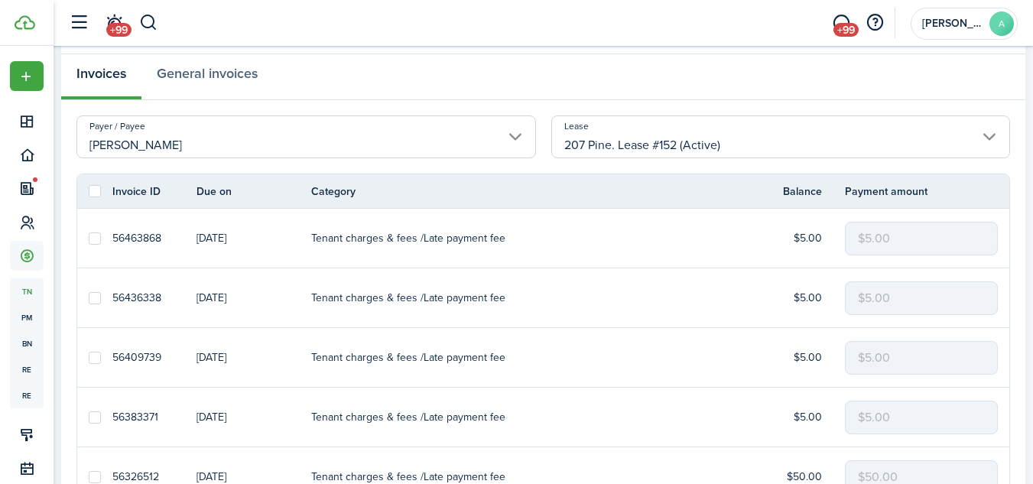
click at [93, 188] on label at bounding box center [95, 191] width 12 height 12
click at [89, 191] on input "checkbox" at bounding box center [88, 191] width 1 height 1
checkbox input "true"
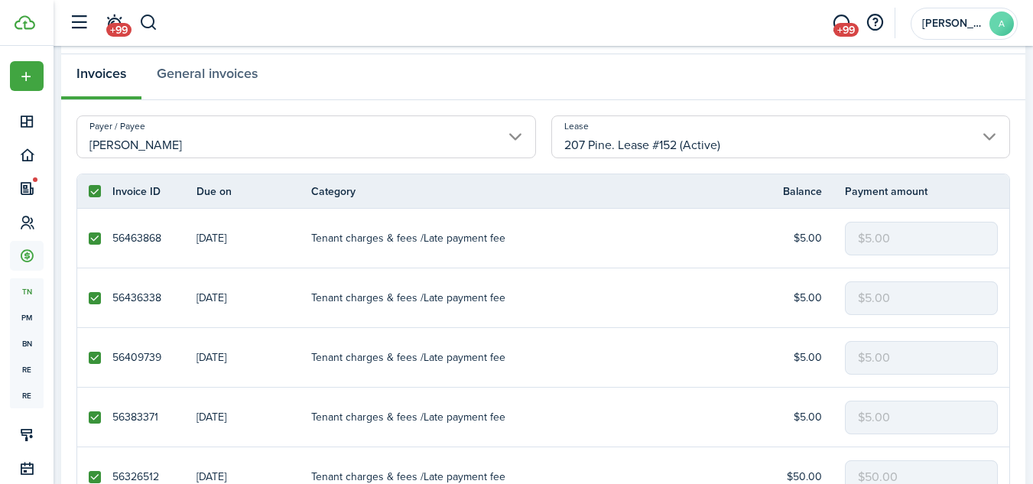
checkbox input "true"
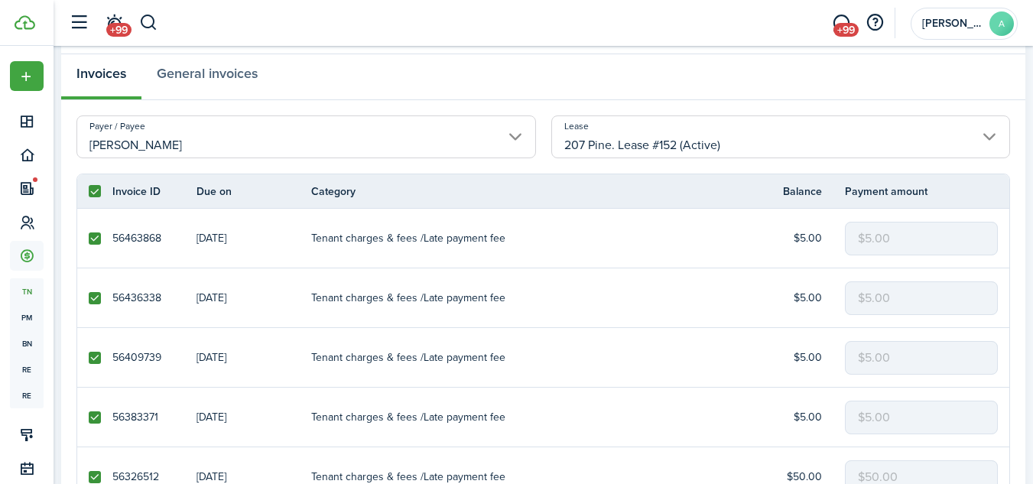
checkbox input "true"
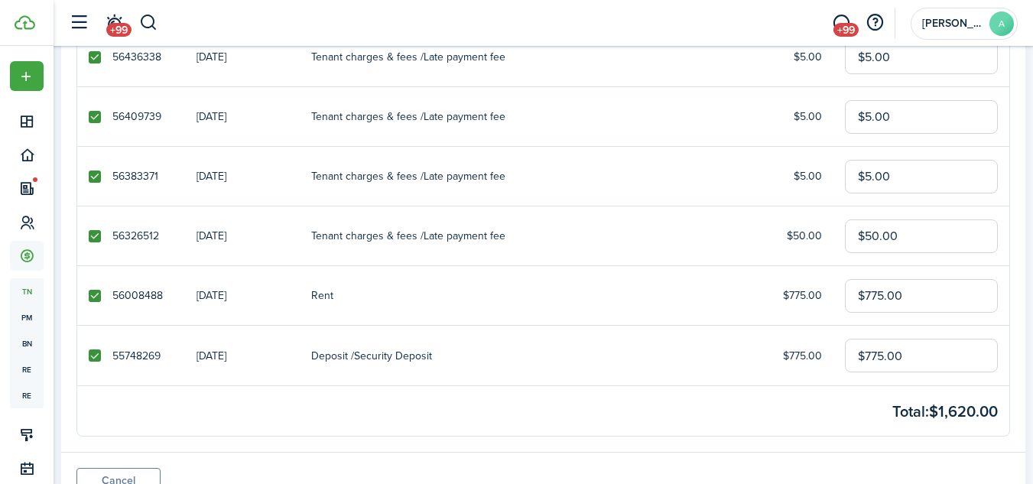
scroll to position [334, 0]
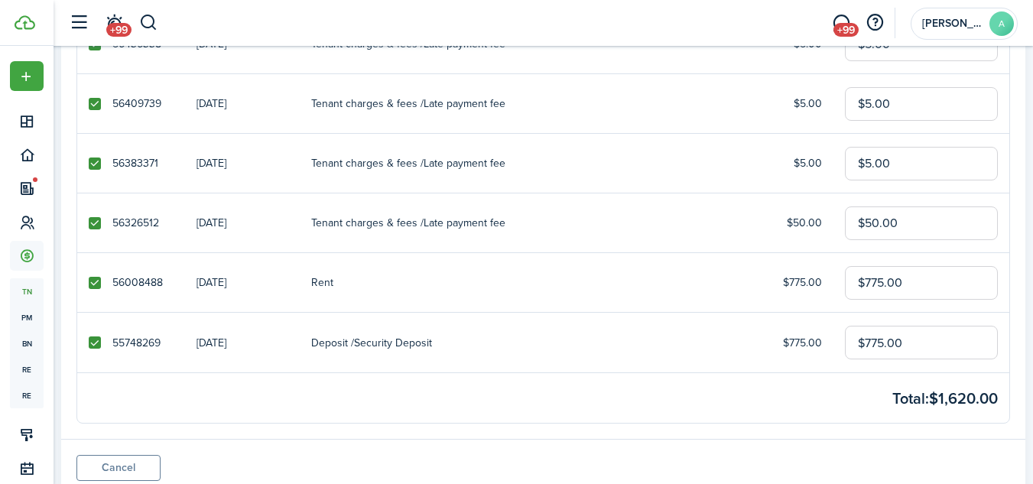
click at [96, 284] on label at bounding box center [95, 283] width 12 height 12
click at [89, 283] on input "checkbox" at bounding box center [88, 282] width 1 height 1
checkbox input "false"
click at [93, 343] on label at bounding box center [95, 342] width 12 height 12
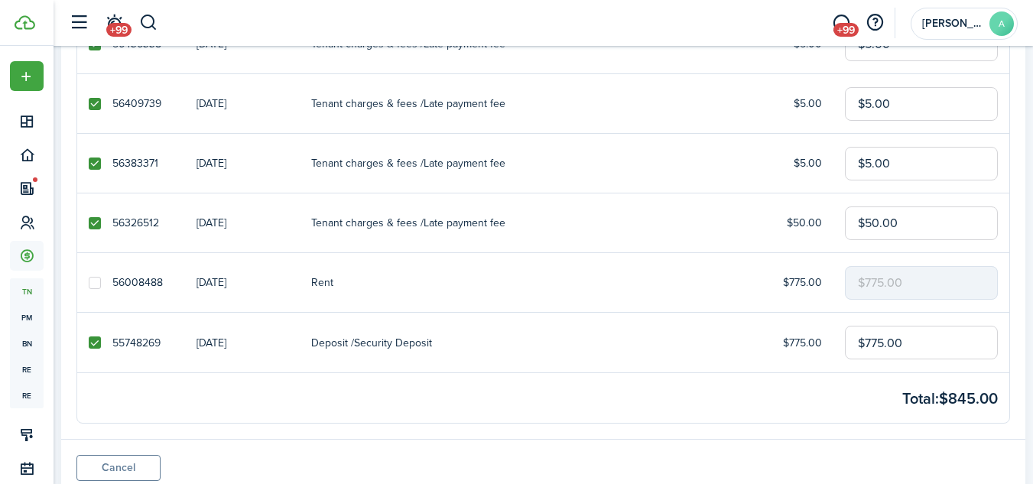
click at [89, 343] on input "checkbox" at bounding box center [88, 343] width 1 height 1
checkbox input "false"
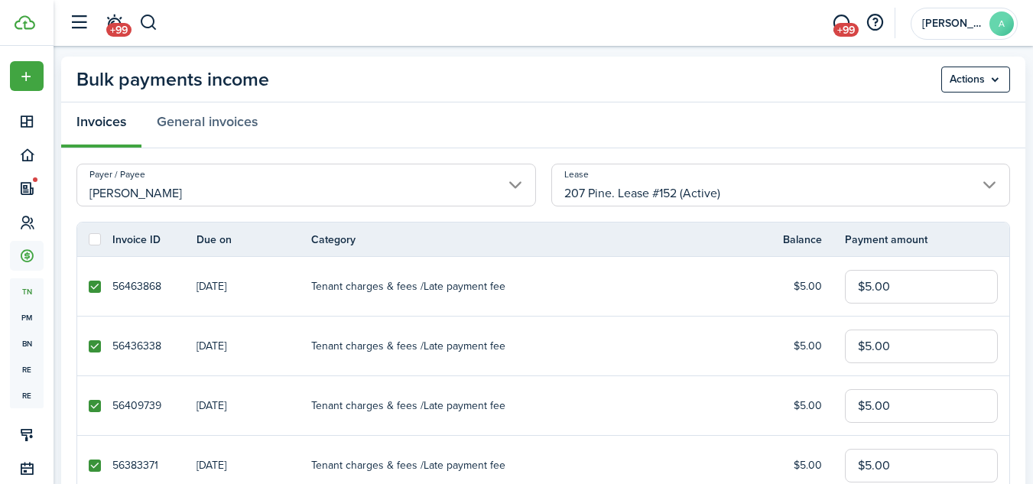
scroll to position [29, 0]
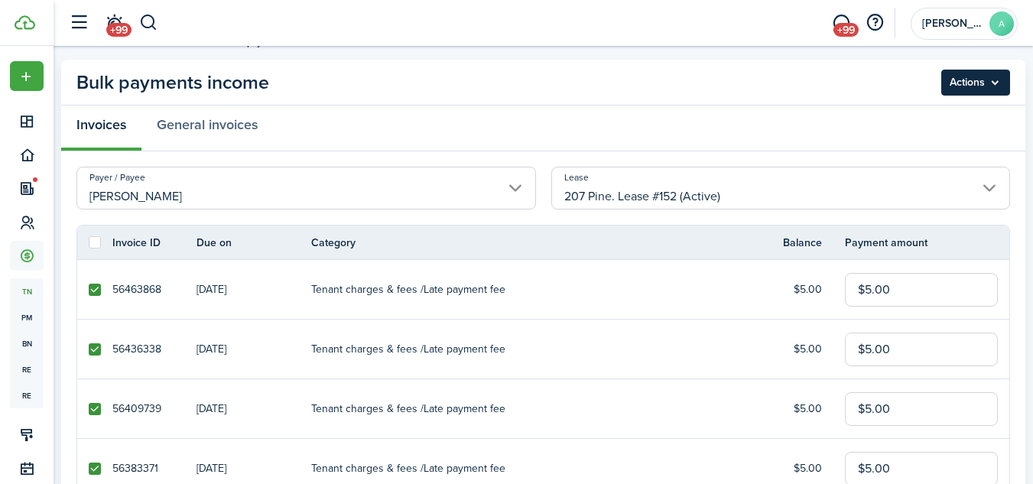
click at [983, 83] on menu-btn "Actions" at bounding box center [975, 83] width 69 height 26
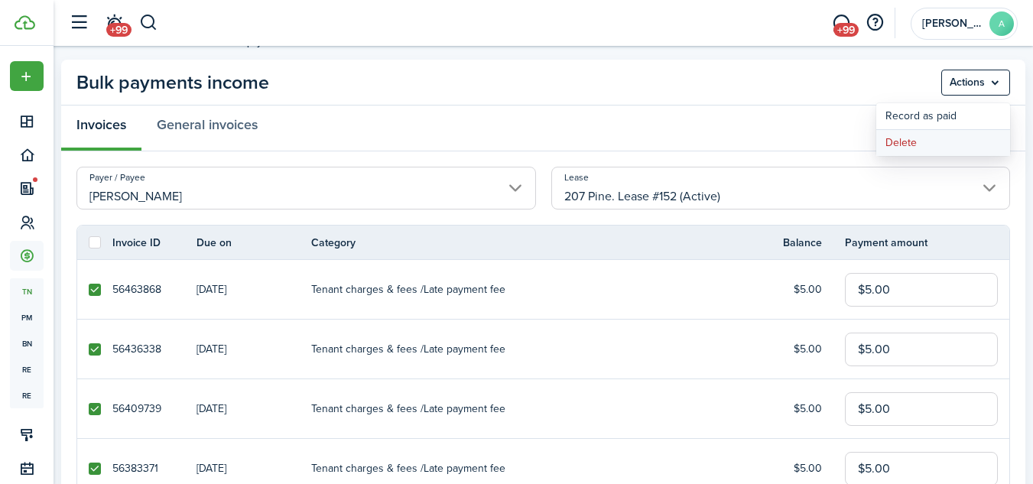
click at [914, 140] on button "Delete" at bounding box center [943, 143] width 134 height 26
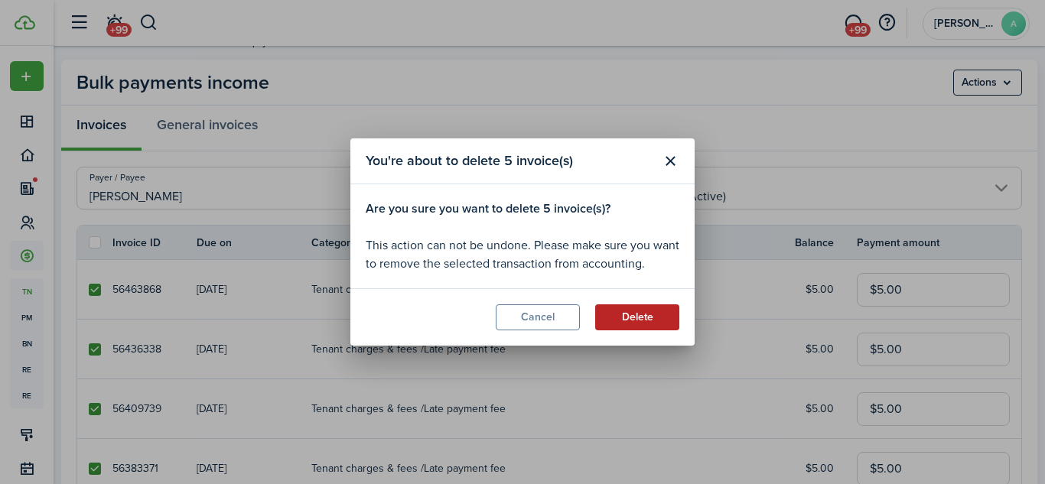
click at [640, 314] on button "Delete" at bounding box center [637, 317] width 84 height 26
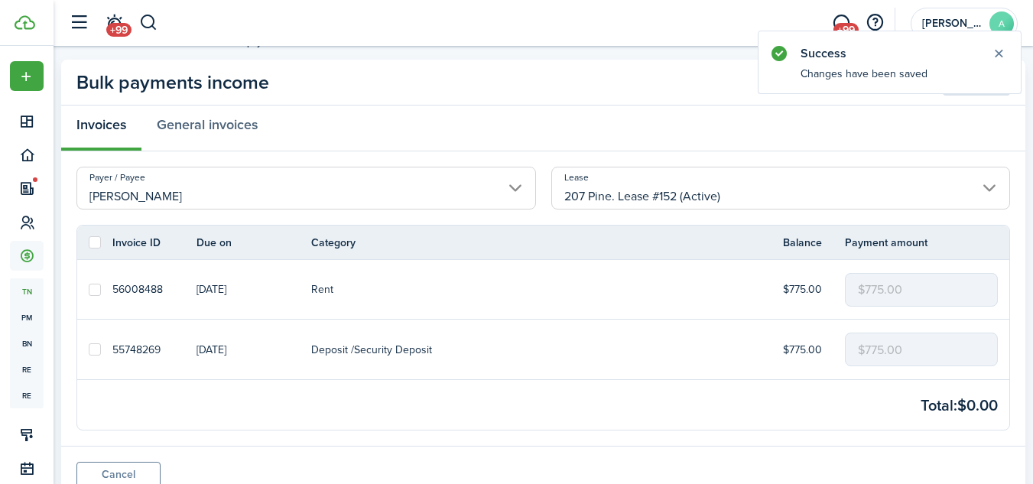
click at [93, 291] on label at bounding box center [95, 290] width 12 height 12
click at [89, 290] on input "checkbox" at bounding box center [88, 289] width 1 height 1
checkbox input "true"
click at [93, 350] on label at bounding box center [95, 349] width 12 height 12
click at [89, 350] on input "checkbox" at bounding box center [88, 349] width 1 height 1
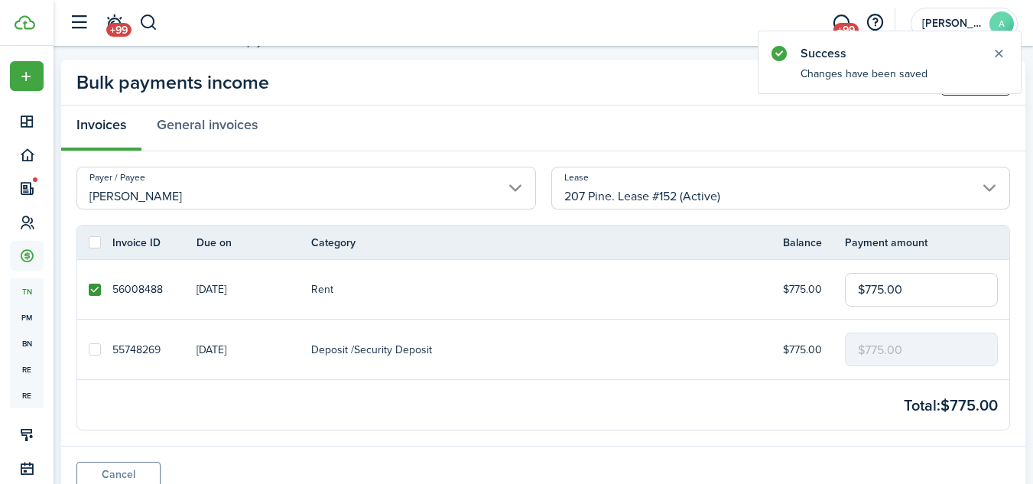
checkbox input "true"
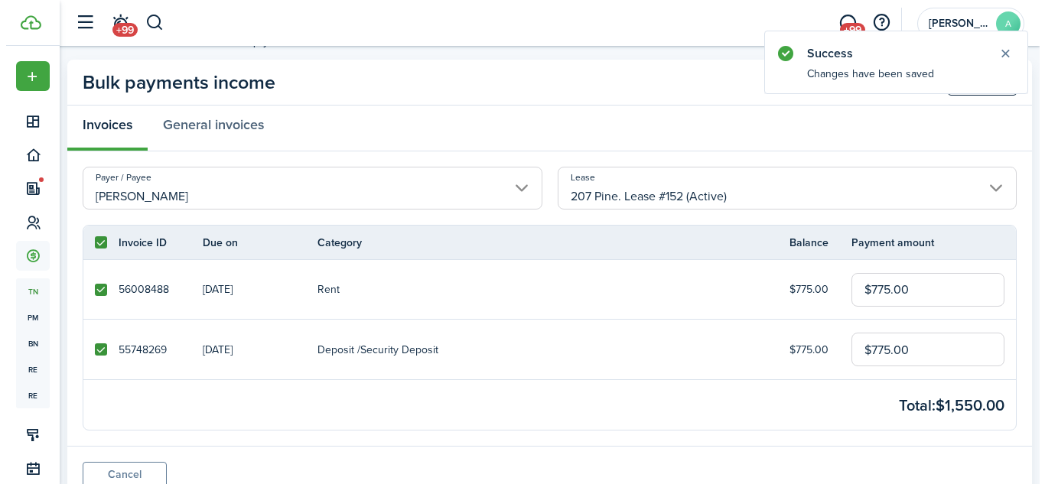
scroll to position [0, 0]
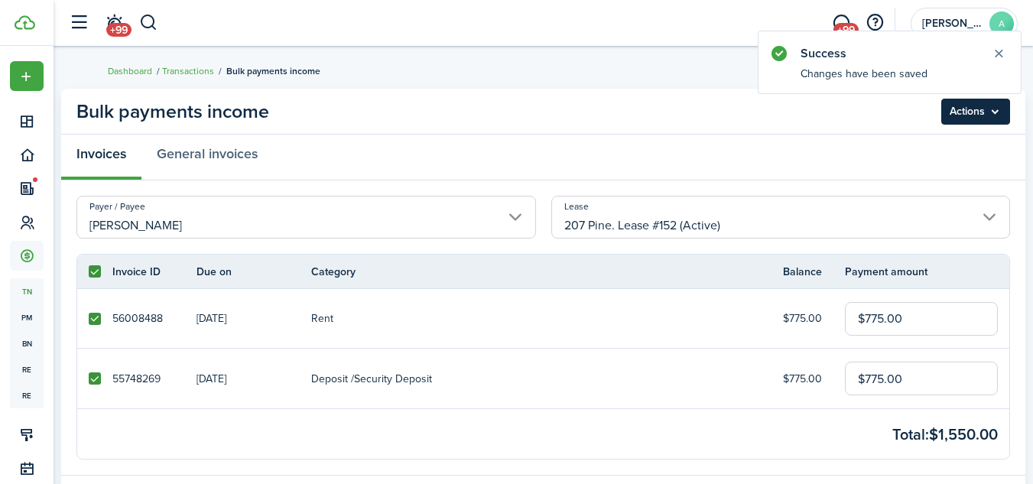
click at [993, 111] on menu-btn "Actions" at bounding box center [975, 112] width 69 height 26
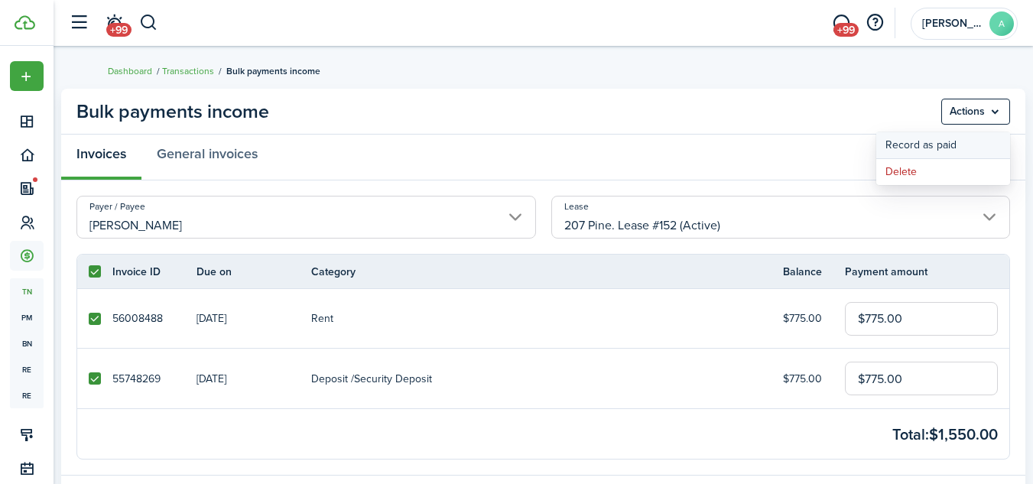
click at [933, 141] on button "Record as paid" at bounding box center [943, 145] width 134 height 26
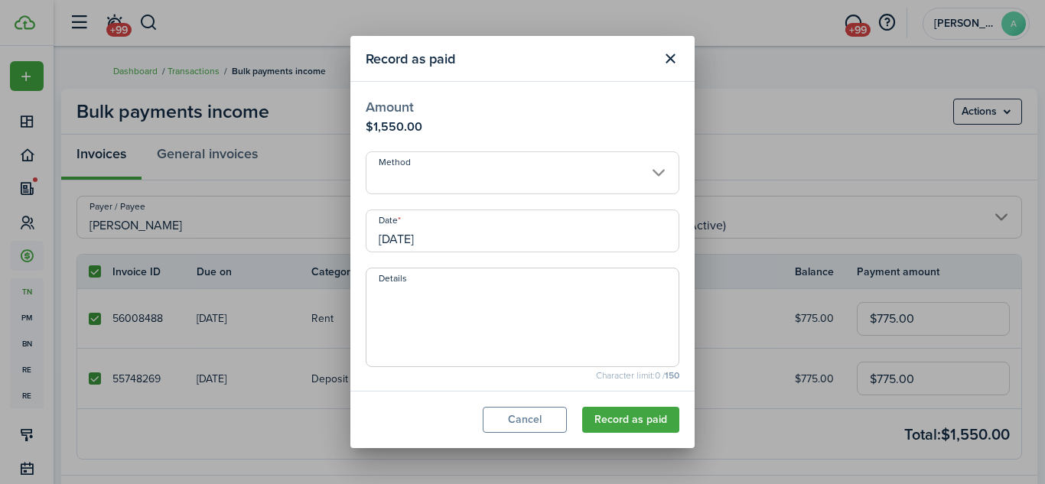
click at [602, 168] on input "Method" at bounding box center [523, 172] width 314 height 43
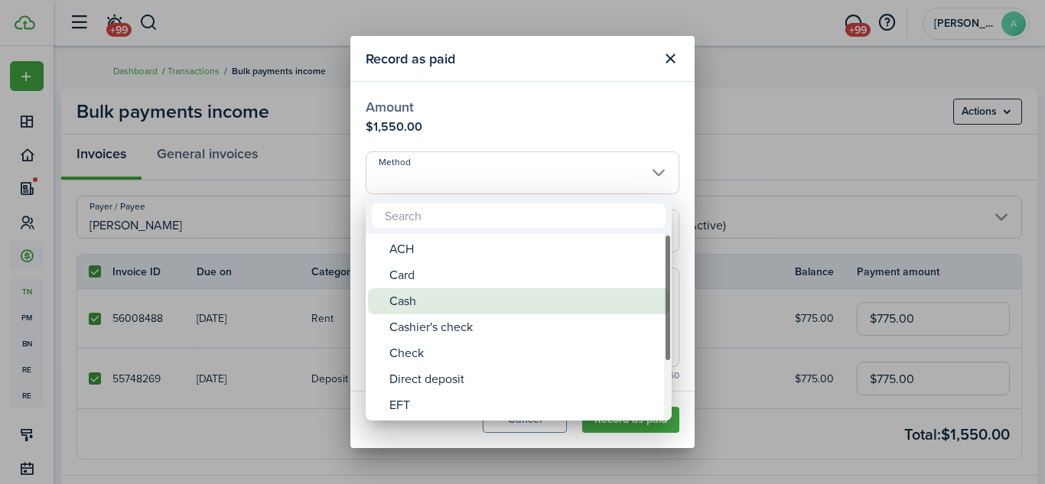
click at [512, 291] on div "Cash" at bounding box center [524, 301] width 271 height 26
type input "Cash"
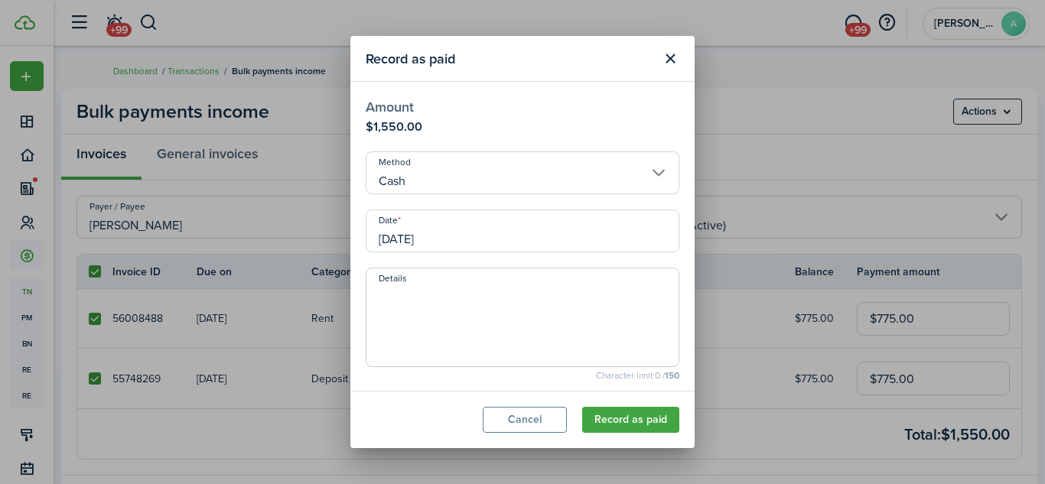
click at [544, 239] on input "[DATE]" at bounding box center [523, 231] width 314 height 43
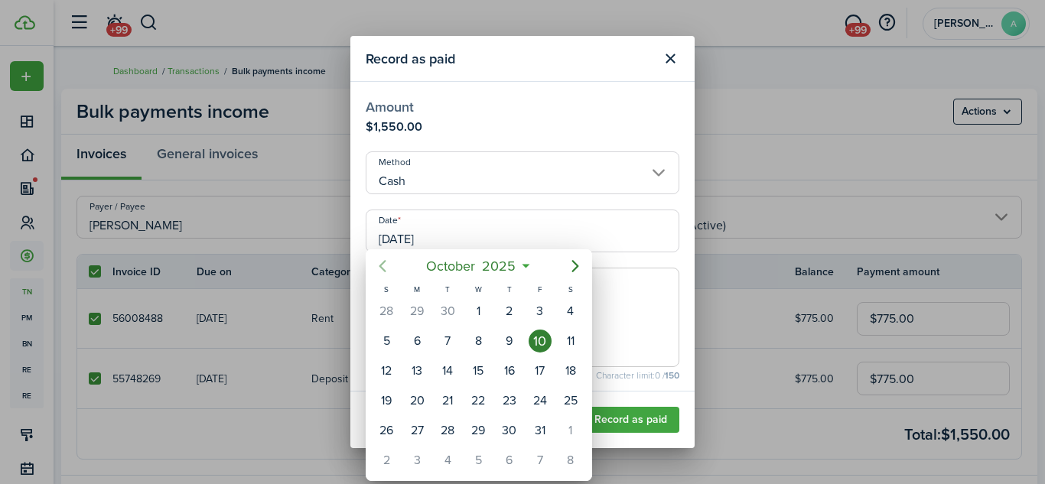
click at [382, 265] on icon "Previous page" at bounding box center [382, 266] width 7 height 12
click at [534, 369] on div "19" at bounding box center [539, 370] width 23 height 23
type input "[DATE]"
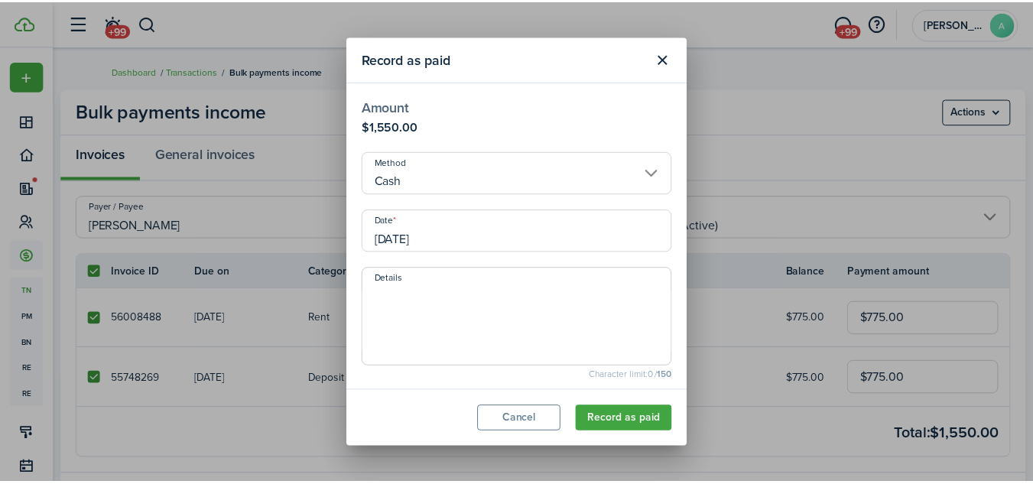
scroll to position [161, 0]
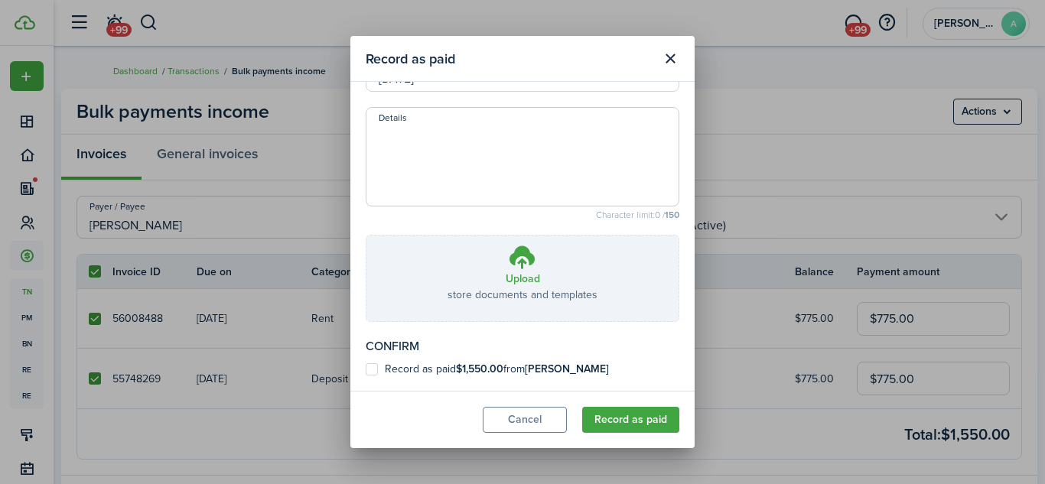
click at [373, 368] on label "Record as paid $1,550.00 from [PERSON_NAME]" at bounding box center [487, 369] width 243 height 12
checkbox input "true"
click at [428, 155] on textarea "Details" at bounding box center [522, 161] width 312 height 73
type textarea "Inland"
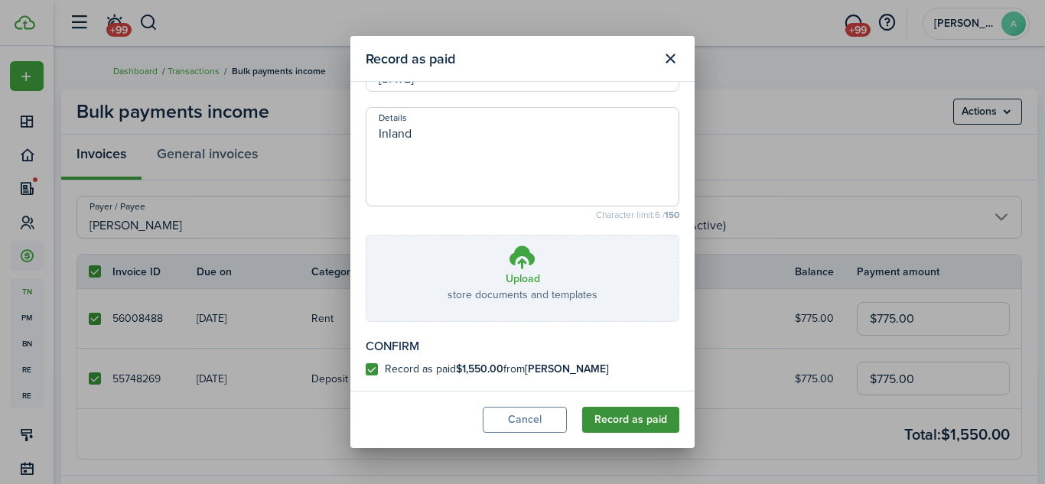
click at [626, 417] on button "Record as paid" at bounding box center [630, 420] width 97 height 26
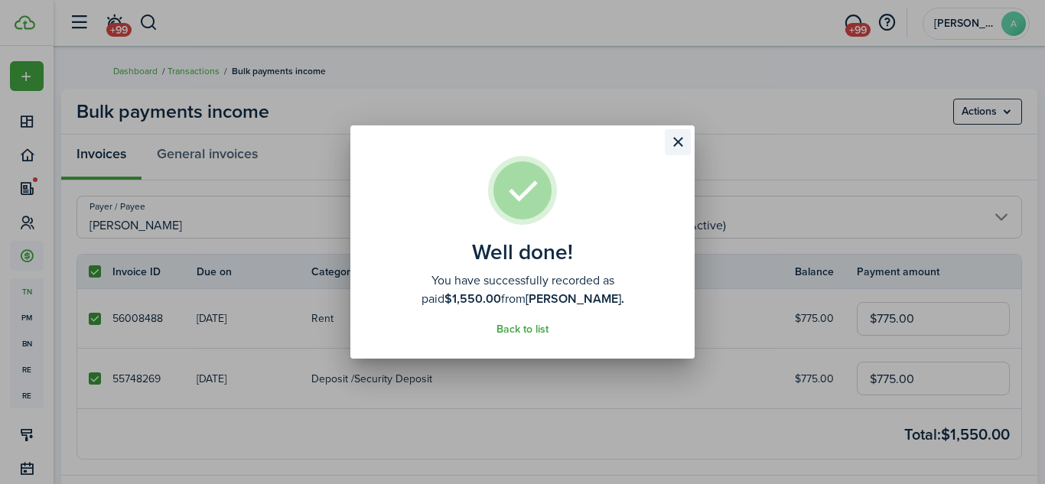
click at [677, 139] on button "Close modal" at bounding box center [678, 142] width 26 height 26
